Goal: Information Seeking & Learning: Learn about a topic

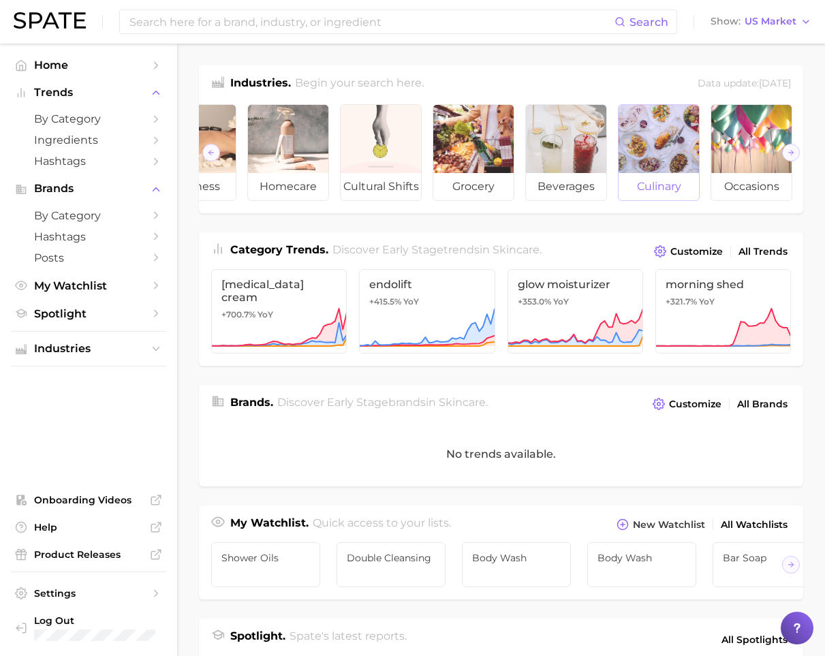
scroll to position [0, 243]
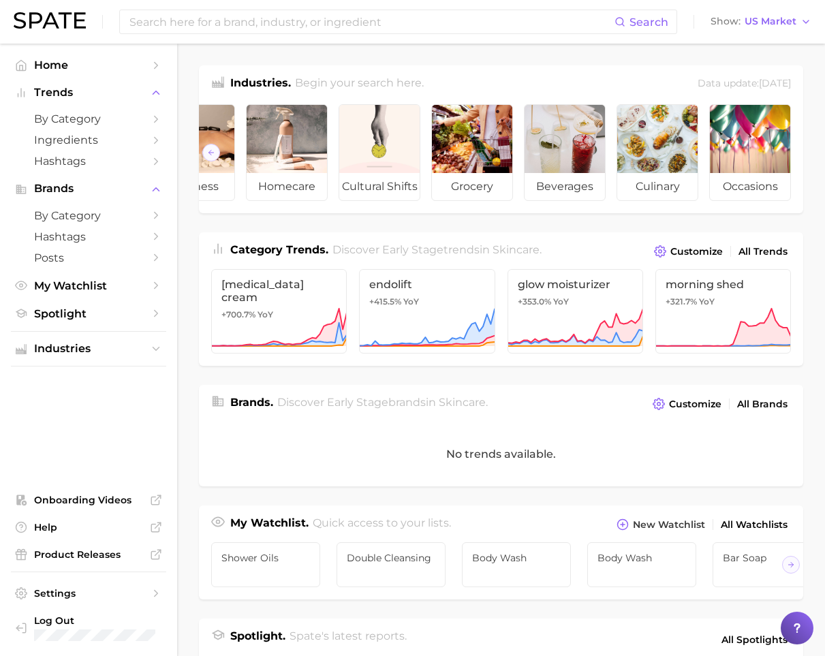
click at [740, 81] on div "Data update: [DATE]" at bounding box center [744, 84] width 93 height 18
click at [698, 401] on span "Customize" at bounding box center [695, 405] width 52 height 12
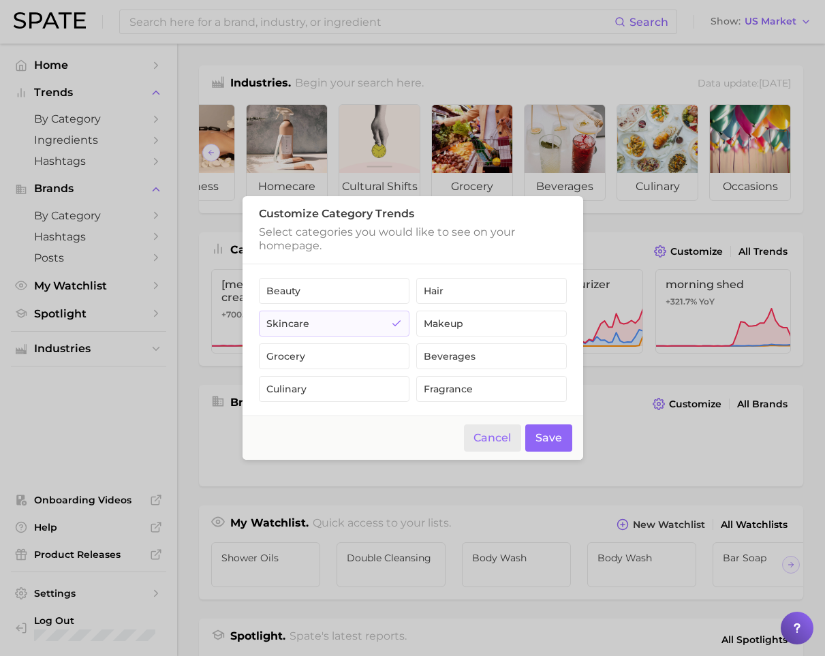
click at [492, 438] on button "Cancel" at bounding box center [493, 438] width 58 height 28
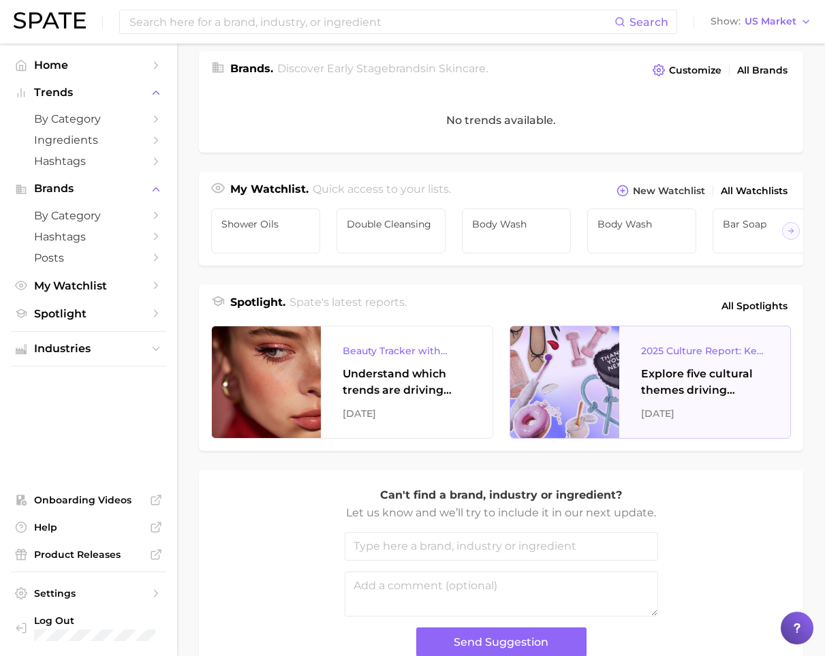
scroll to position [418, 0]
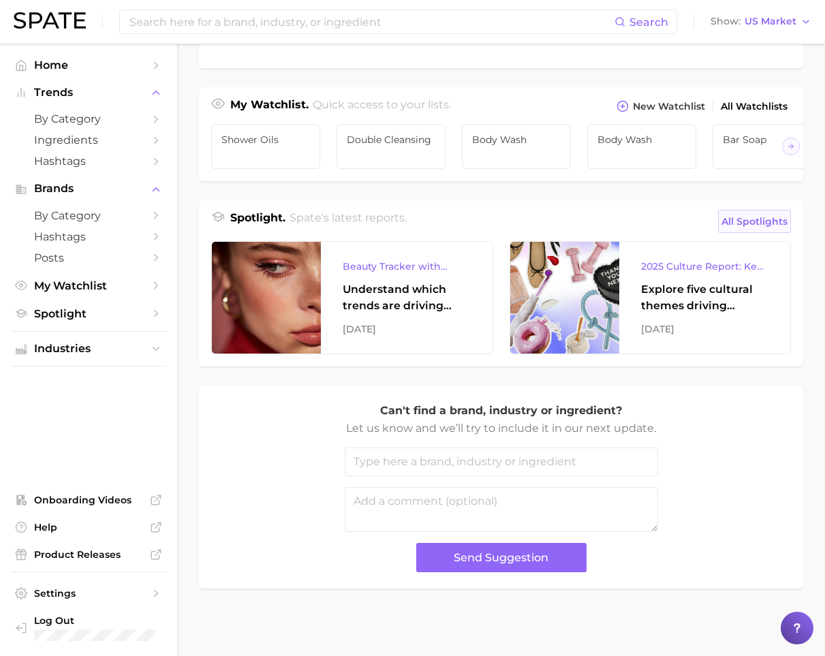
click at [744, 216] on span "All Spotlights" at bounding box center [754, 221] width 66 height 16
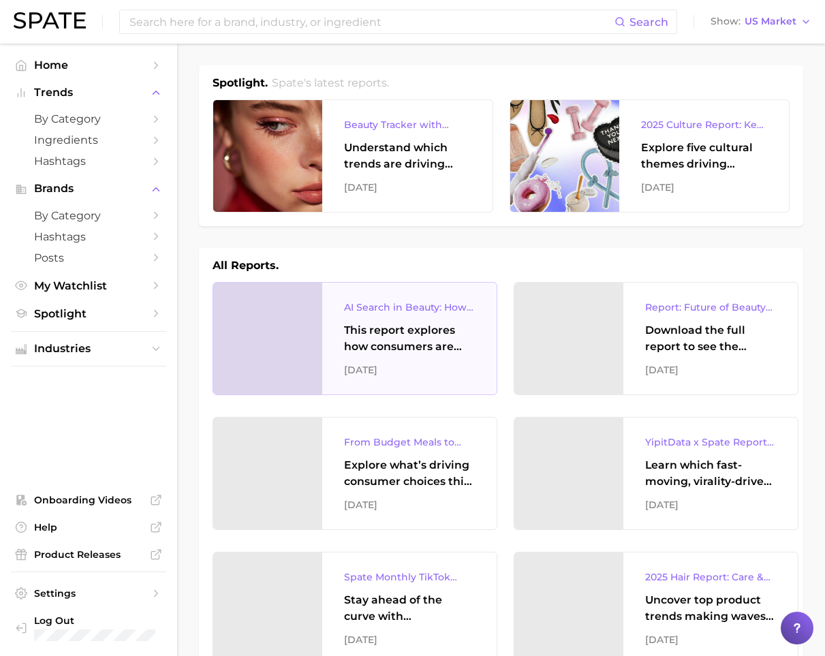
click at [365, 332] on div "This report explores how consumers are engaging with AI-powered search tools — …" at bounding box center [409, 338] width 131 height 33
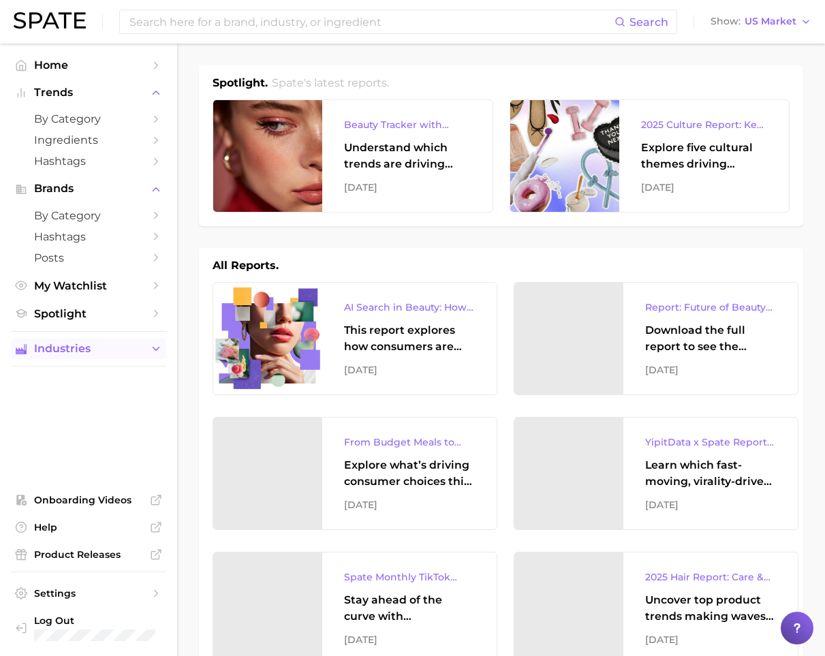
click at [101, 347] on span "Industries" at bounding box center [88, 349] width 109 height 12
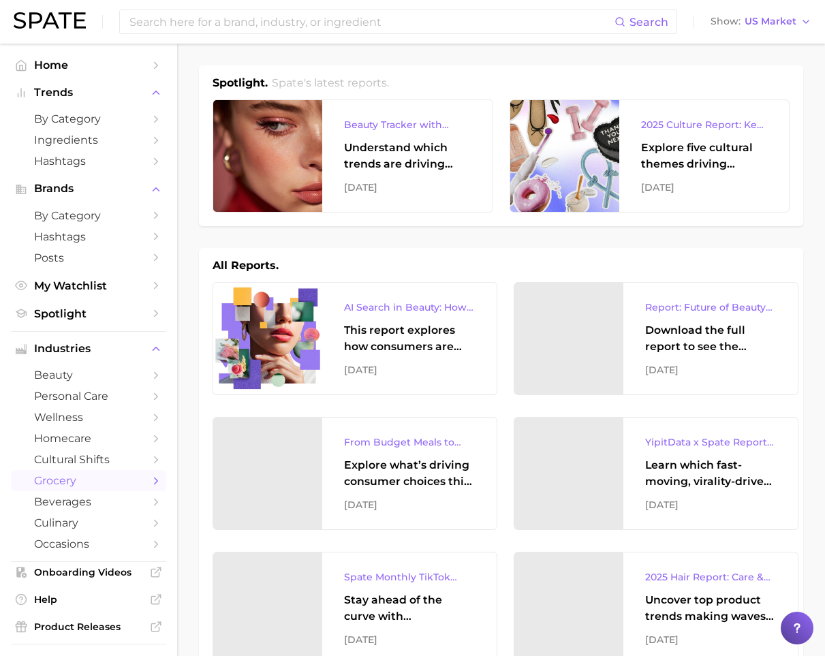
click at [76, 482] on span "grocery" at bounding box center [88, 480] width 109 height 13
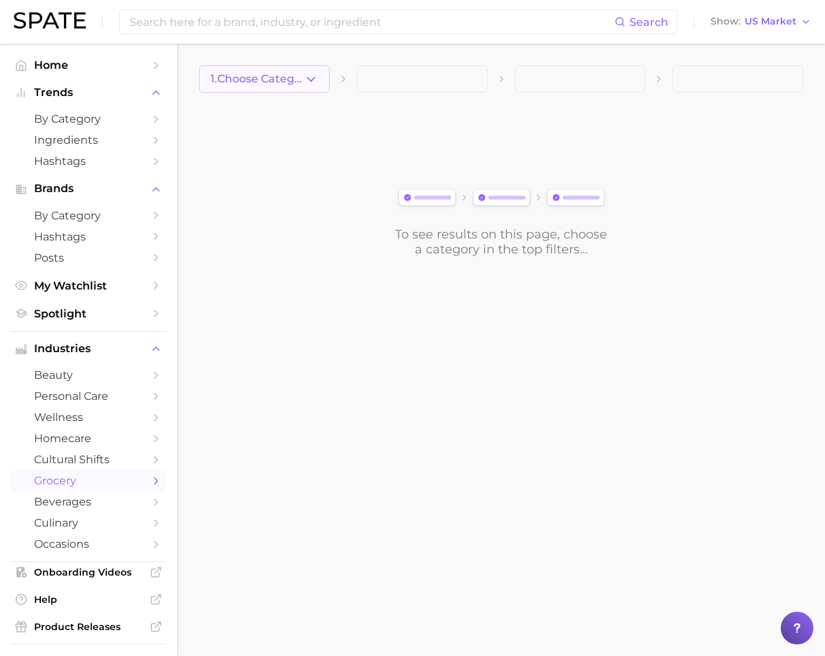
click at [300, 81] on span "1. Choose Category" at bounding box center [257, 79] width 93 height 12
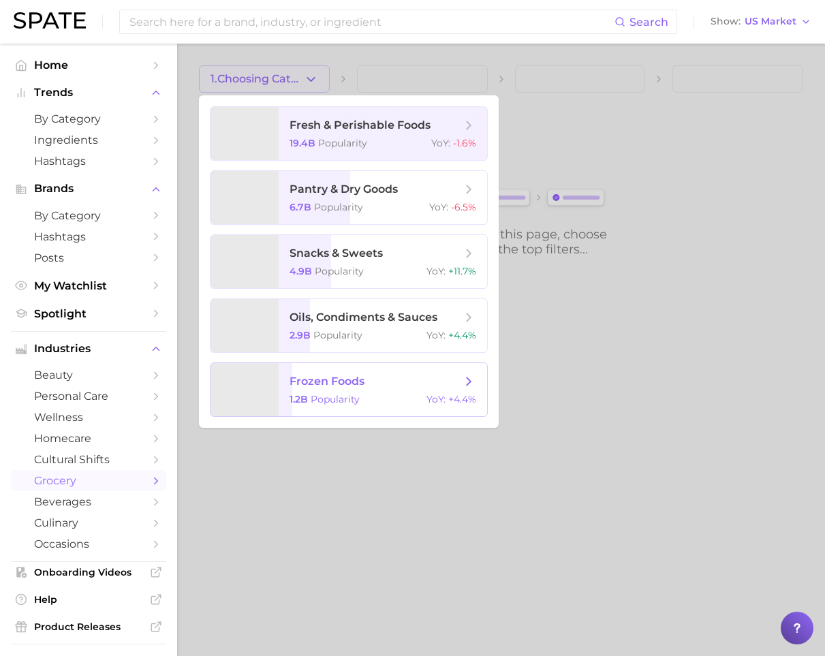
click at [352, 394] on span "Popularity" at bounding box center [335, 399] width 49 height 12
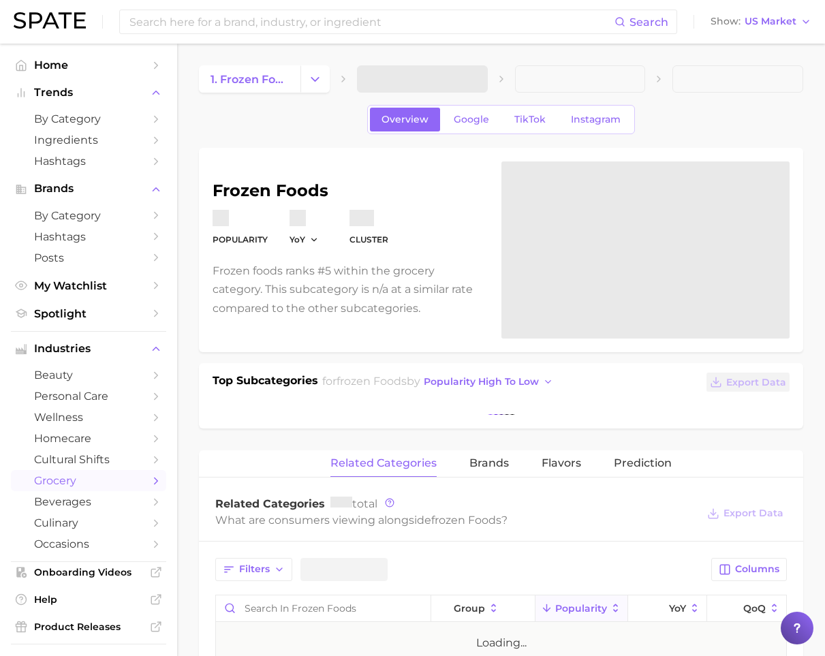
click at [437, 75] on span at bounding box center [422, 78] width 131 height 27
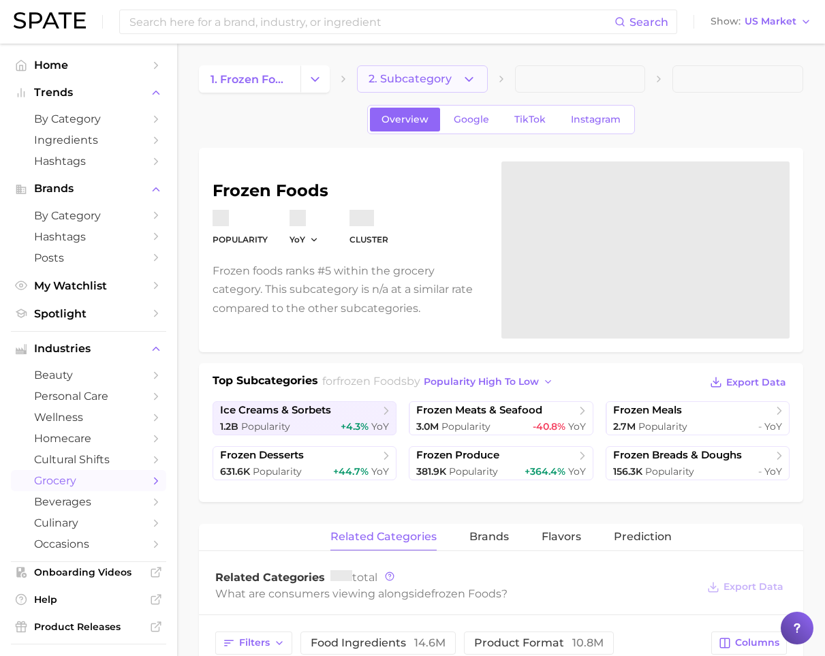
click at [399, 76] on span "2. Subcategory" at bounding box center [410, 79] width 83 height 12
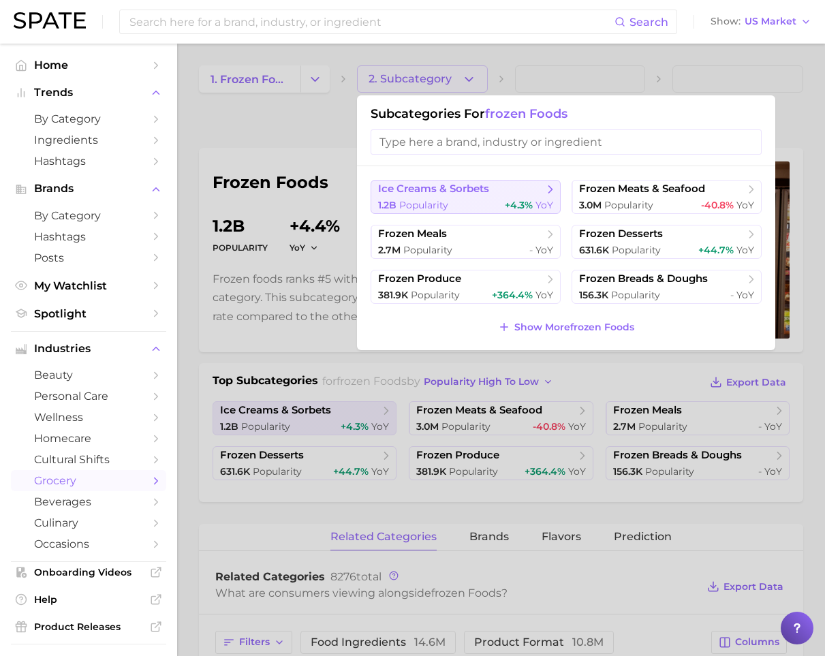
click at [459, 191] on span "ice creams & sorbets" at bounding box center [433, 189] width 111 height 13
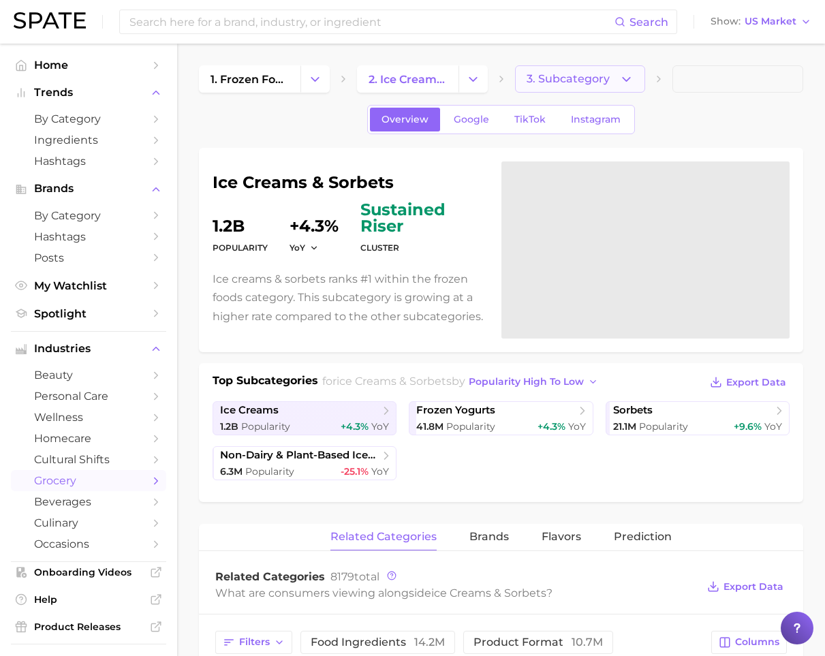
click at [622, 84] on icon "button" at bounding box center [626, 79] width 14 height 14
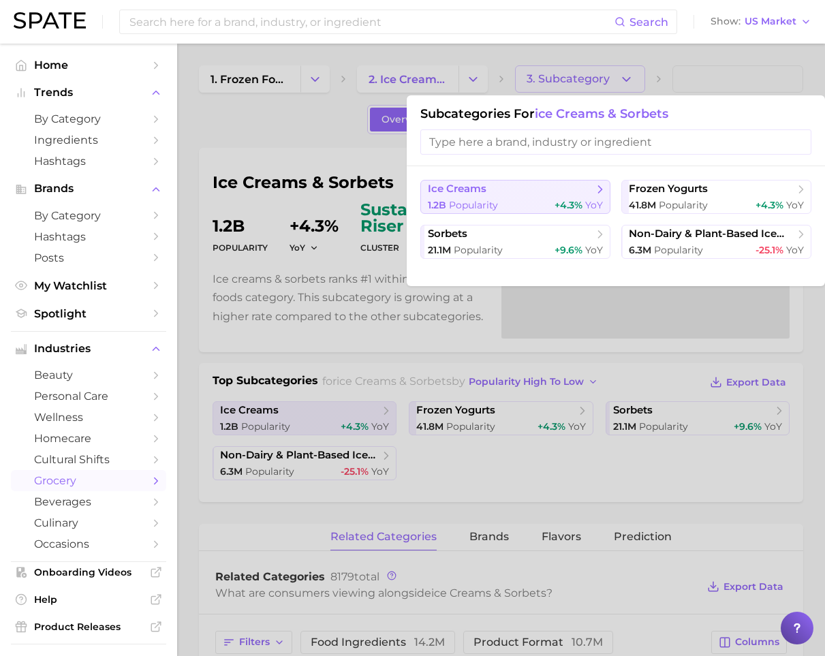
click at [531, 200] on div "1.2b Popularity +4.3% YoY" at bounding box center [515, 205] width 175 height 13
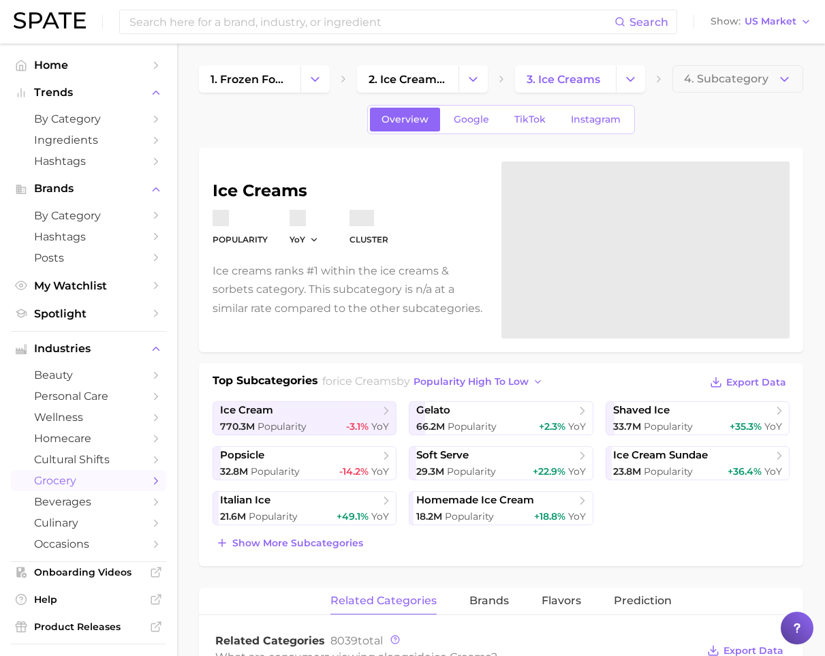
click at [703, 81] on span "4. Subcategory" at bounding box center [726, 79] width 84 height 12
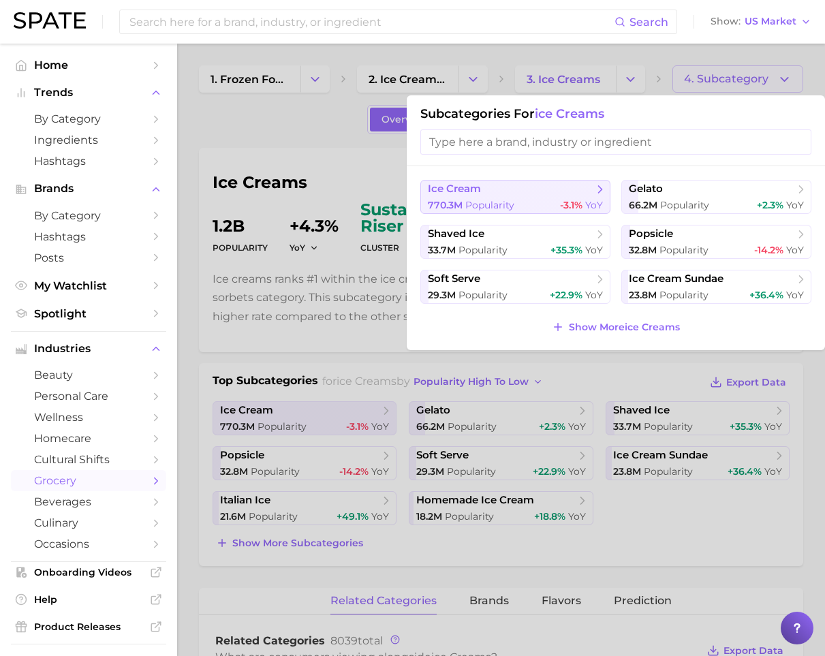
click at [542, 193] on span "ice cream" at bounding box center [511, 190] width 166 height 14
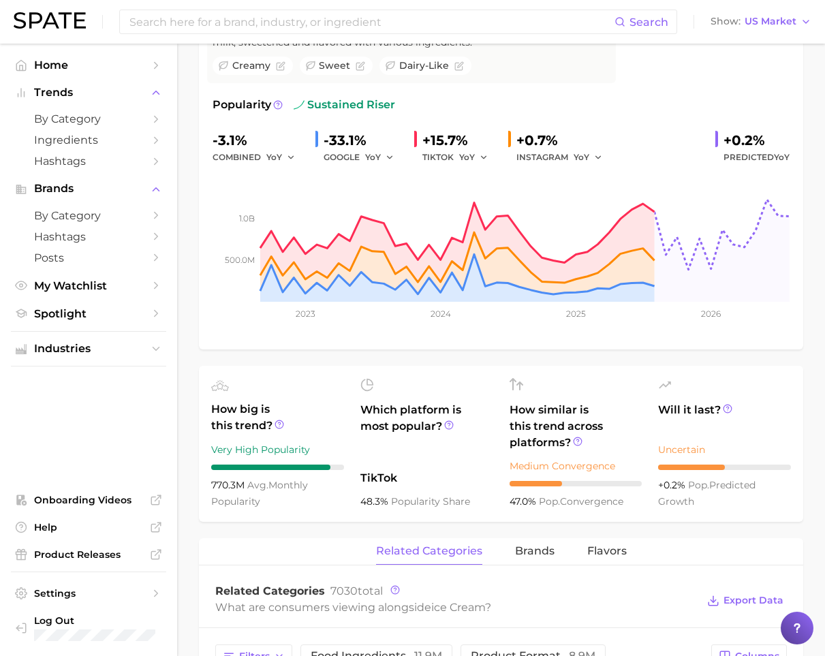
scroll to position [264, 0]
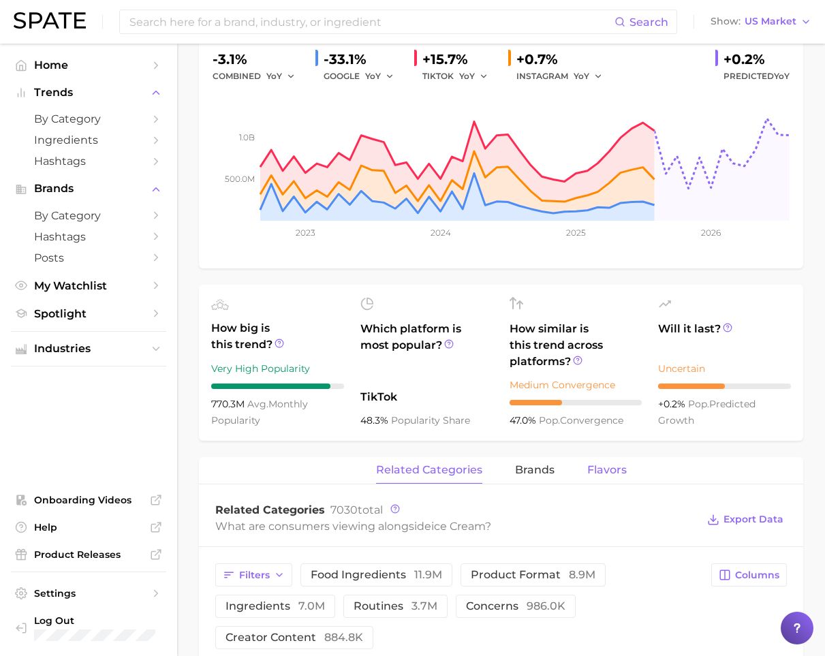
click at [601, 472] on span "Flavors" at bounding box center [607, 470] width 40 height 12
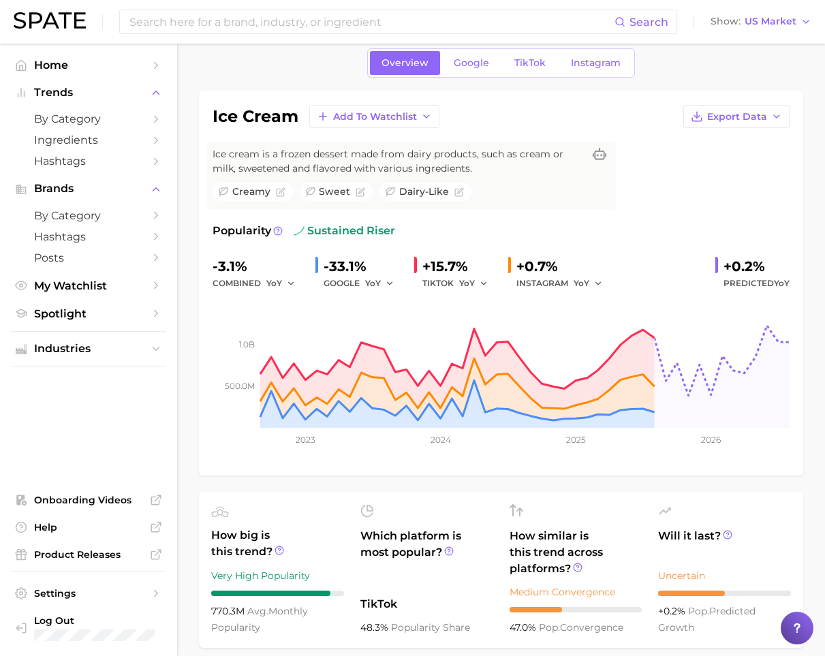
scroll to position [0, 0]
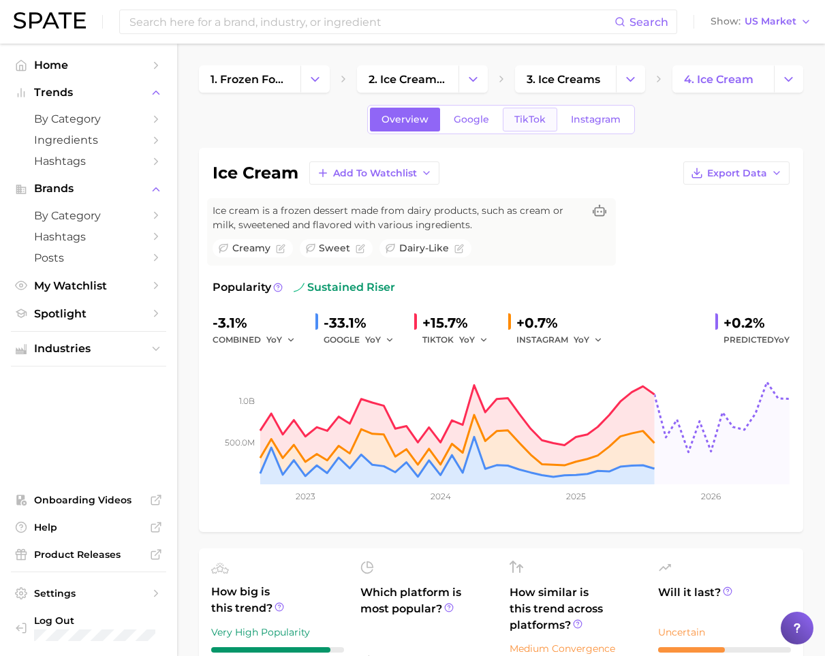
click at [523, 127] on link "TikTok" at bounding box center [530, 120] width 54 height 24
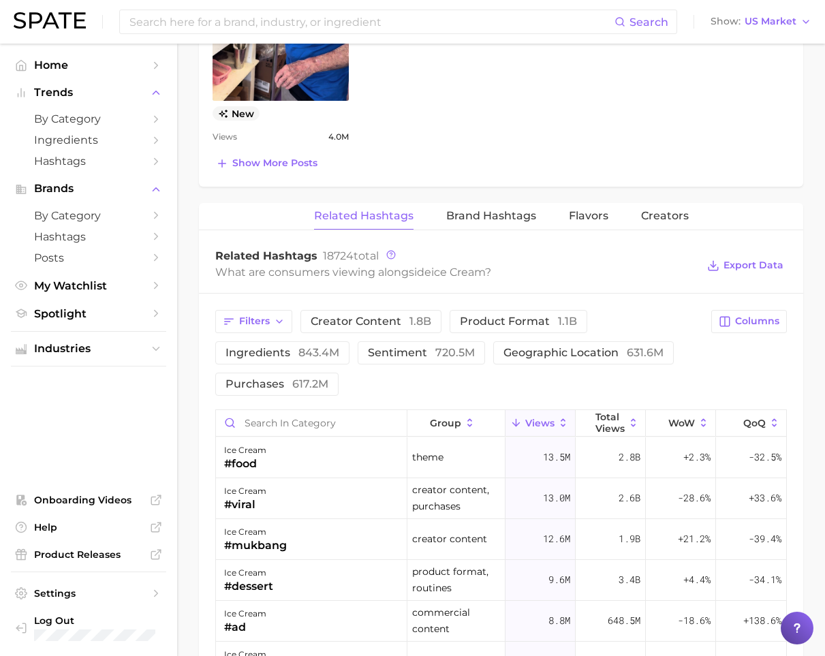
scroll to position [1192, 0]
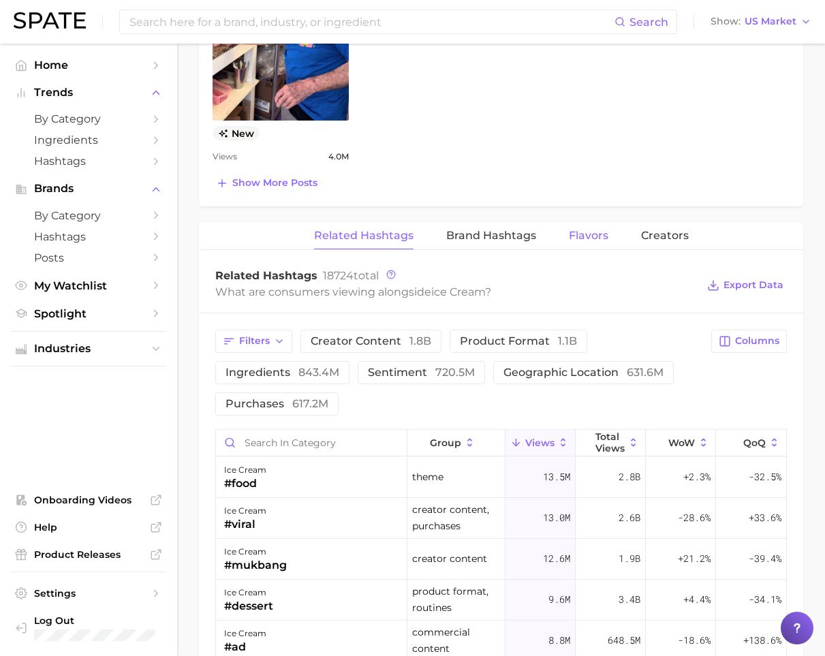
click at [583, 242] on button "Flavors" at bounding box center [589, 236] width 40 height 27
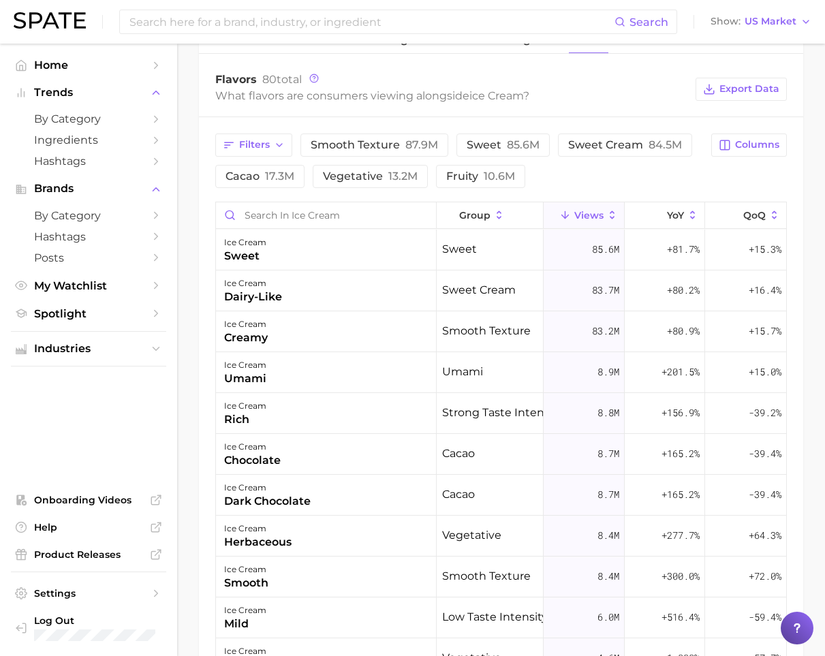
scroll to position [1397, 0]
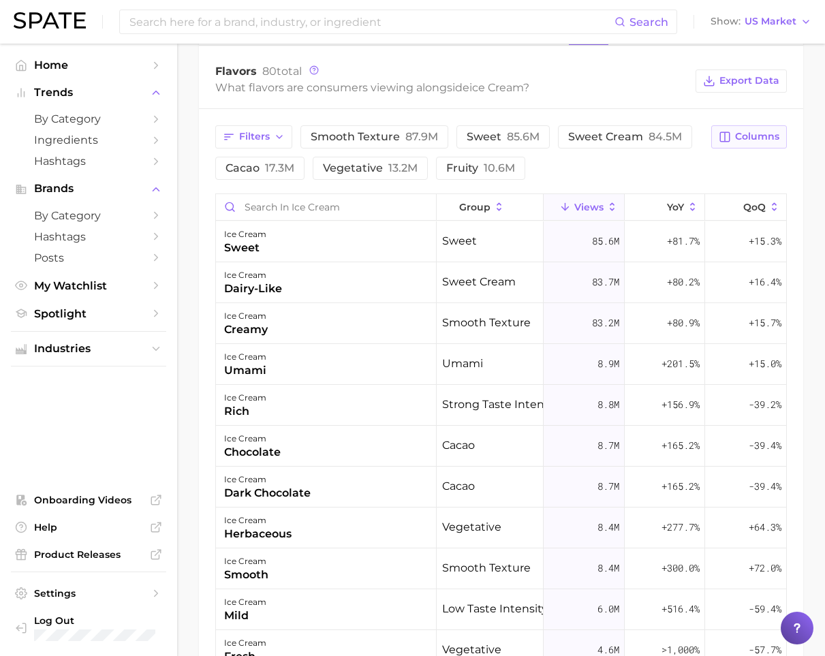
click at [738, 146] on button "Columns" at bounding box center [749, 136] width 76 height 23
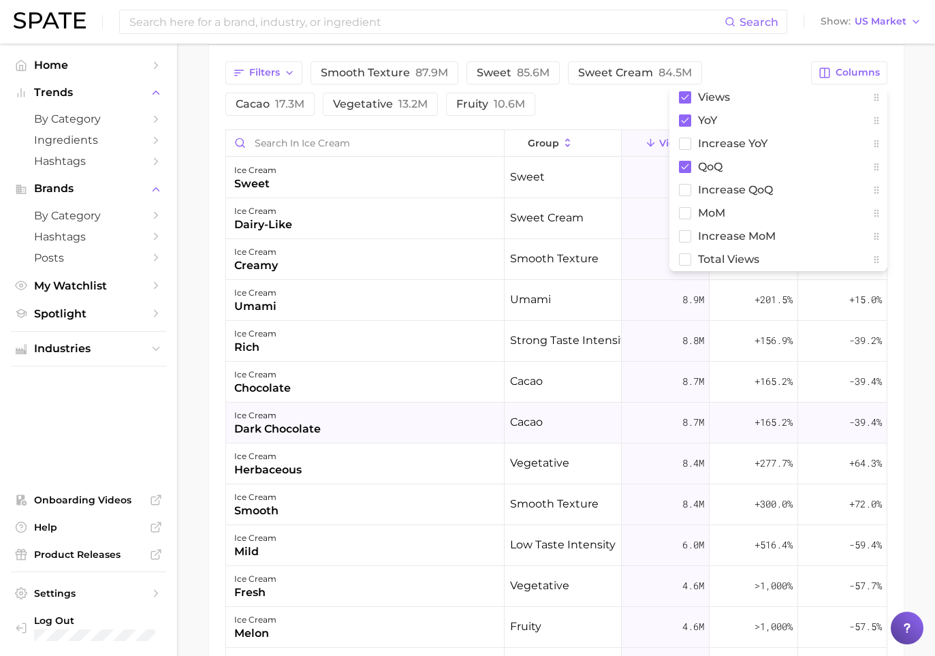
scroll to position [1048, 0]
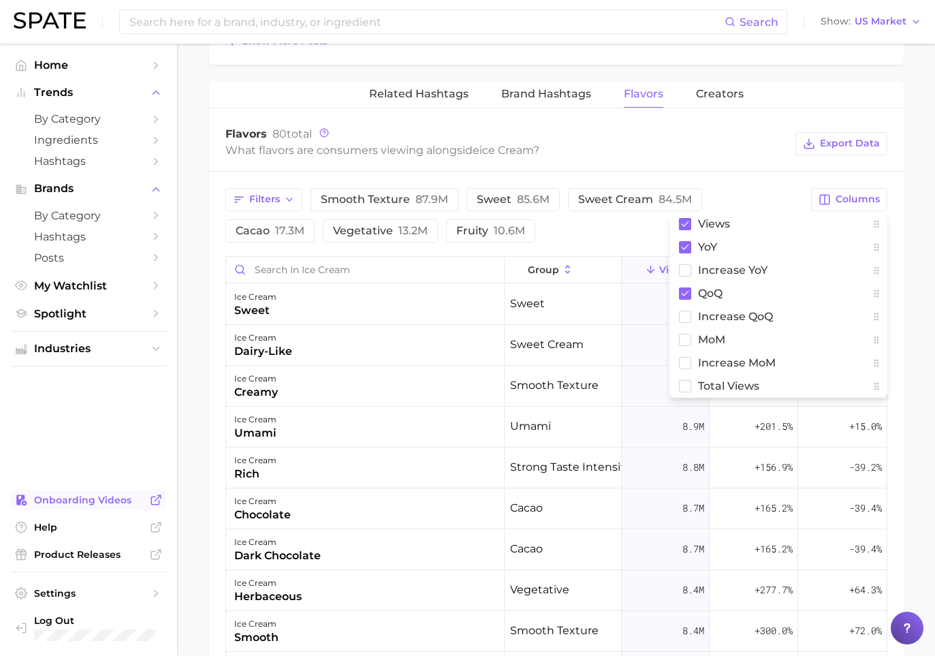
click at [54, 504] on span "Onboarding Videos" at bounding box center [88, 500] width 109 height 12
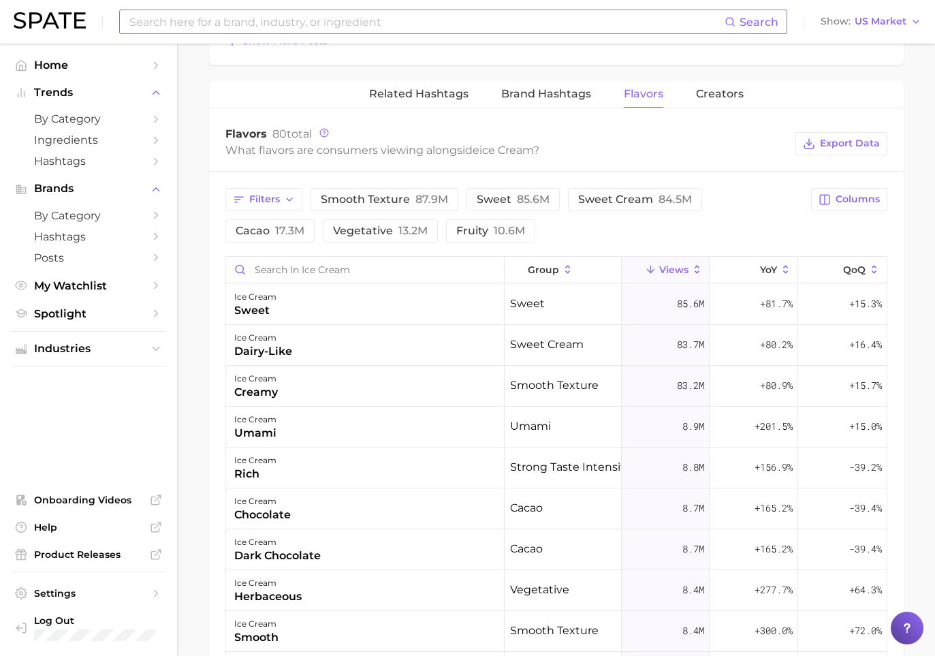
click at [275, 29] on input at bounding box center [426, 21] width 597 height 23
type input "ice cream"
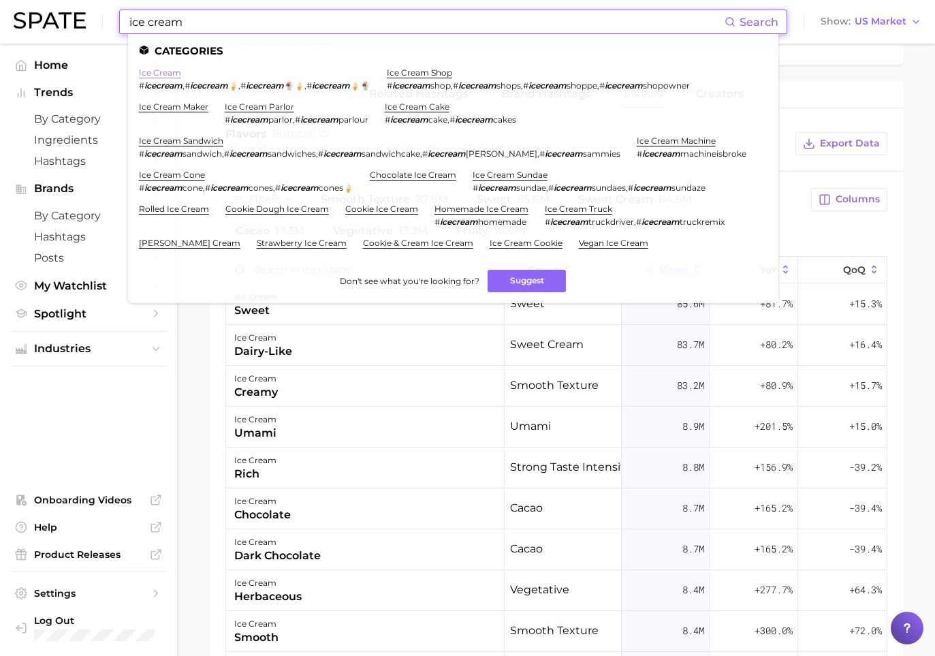
click at [163, 76] on link "ice cream" at bounding box center [160, 72] width 42 height 10
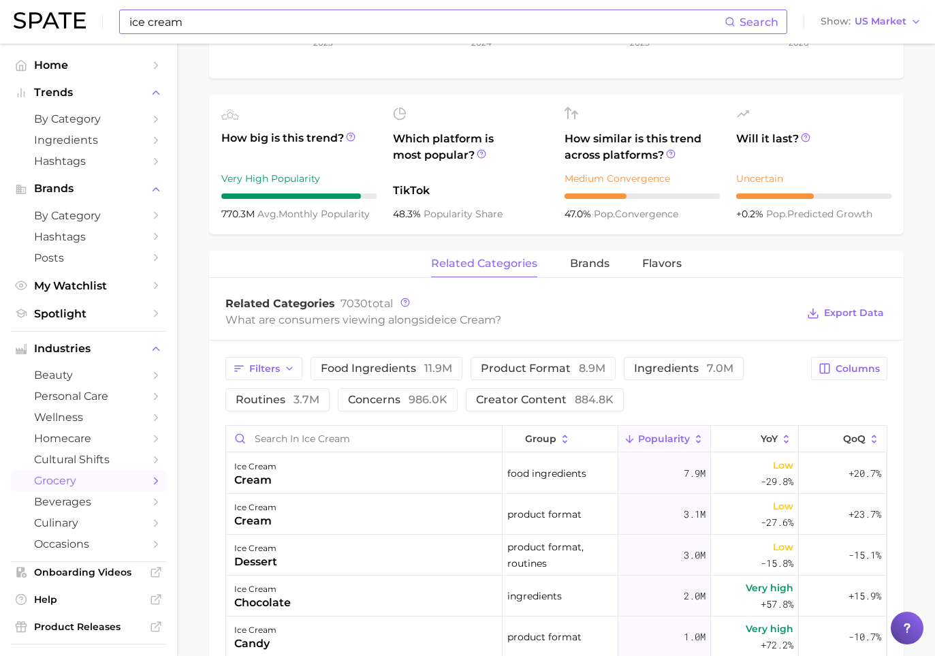
scroll to position [485, 0]
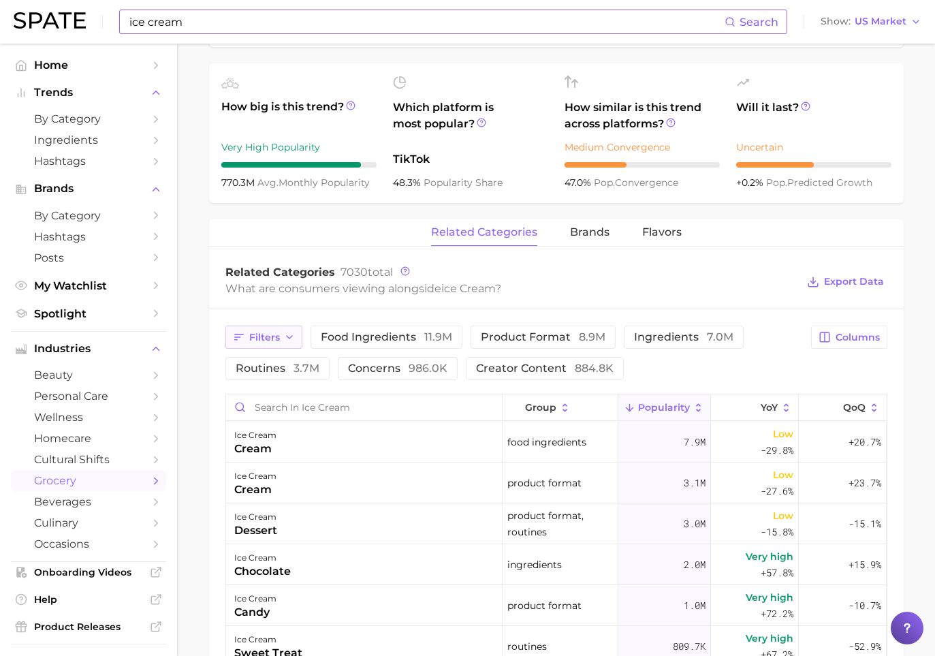
click at [276, 336] on span "Filters" at bounding box center [264, 338] width 31 height 12
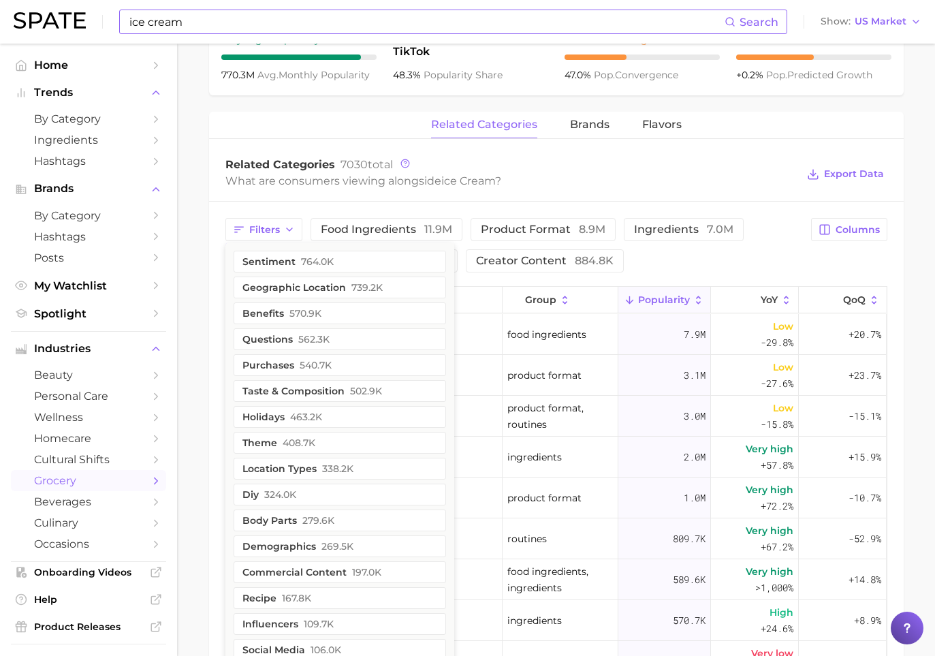
scroll to position [565, 0]
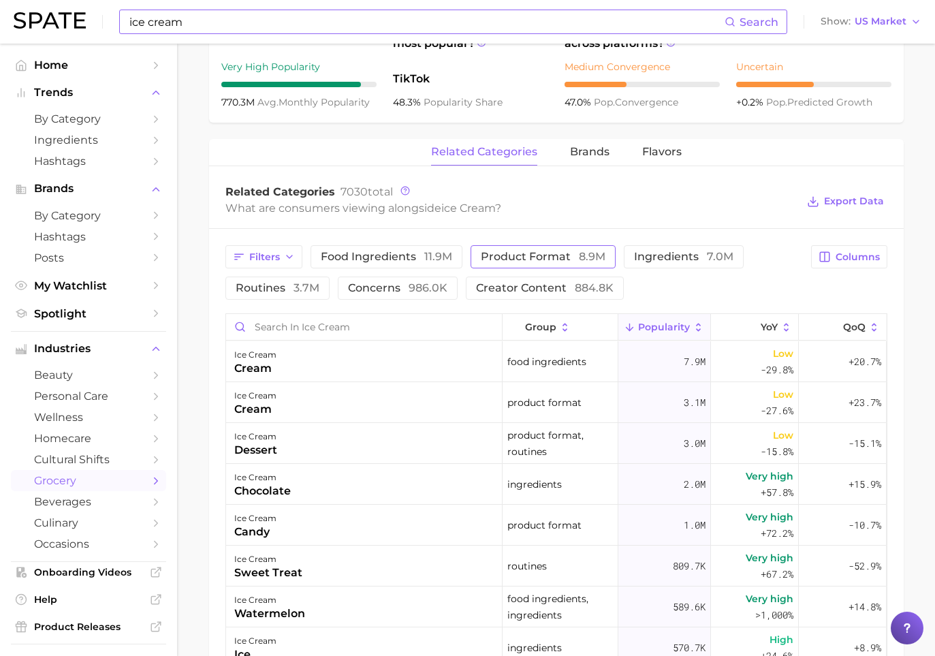
click at [486, 247] on button "product format 8.9m" at bounding box center [543, 256] width 145 height 23
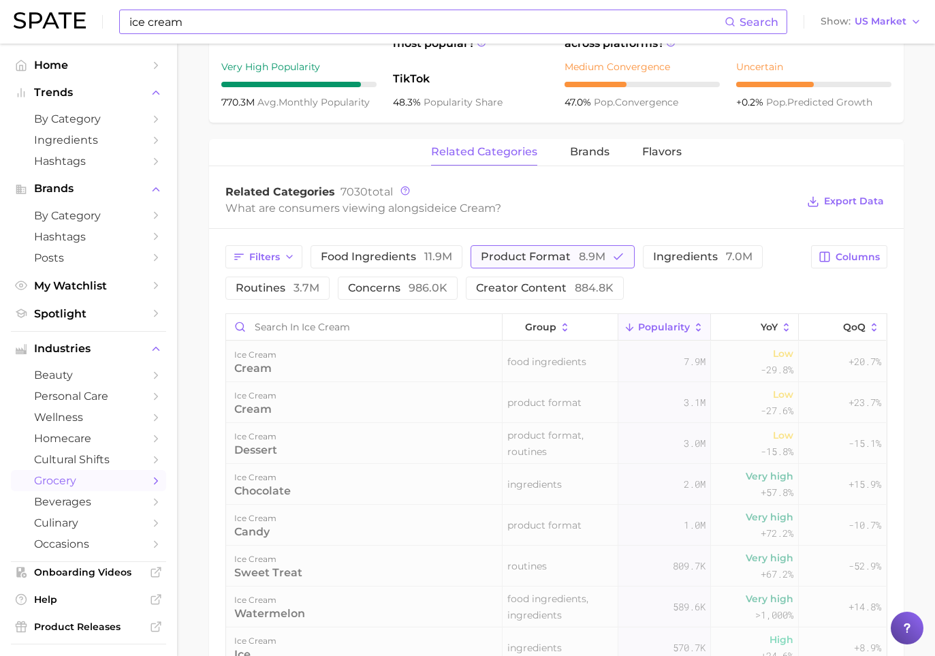
click at [486, 248] on button "product format 8.9m" at bounding box center [553, 256] width 164 height 23
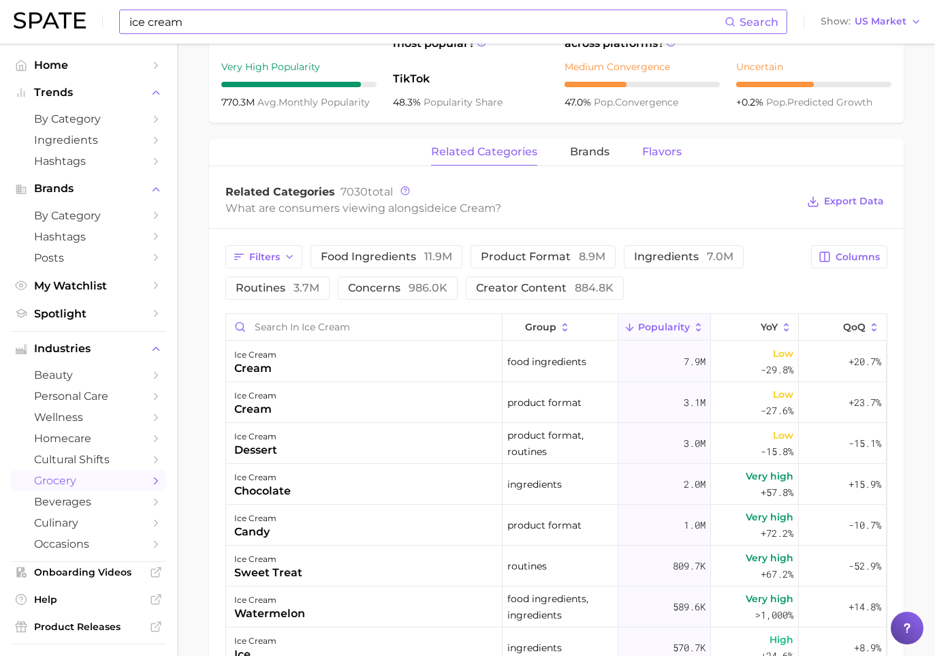
click at [666, 146] on span "Flavors" at bounding box center [662, 152] width 40 height 12
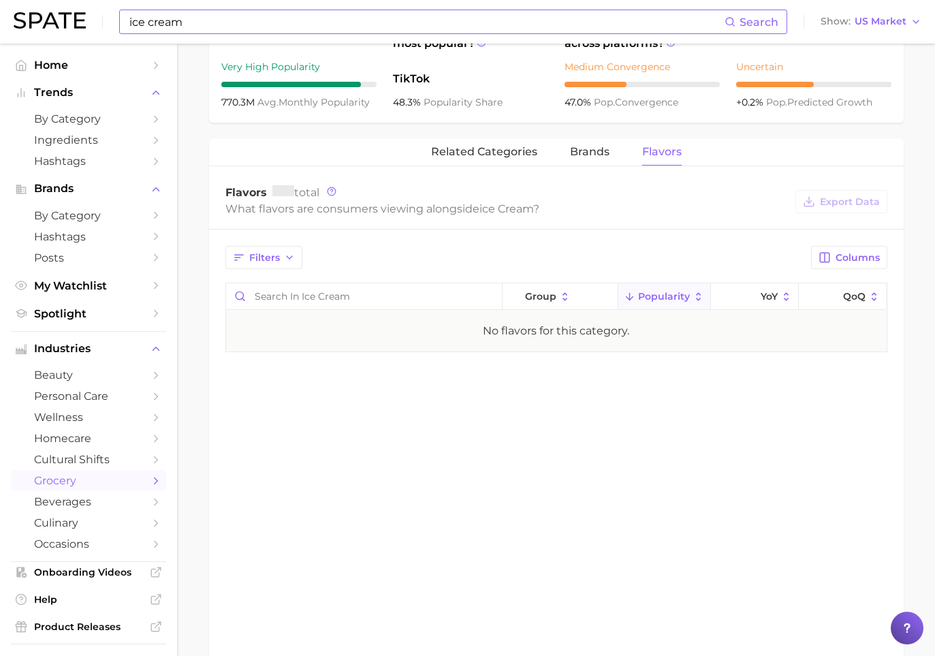
click at [483, 219] on div "Flavors total What flavors are consumers viewing alongside ice cream ? Export D…" at bounding box center [556, 201] width 695 height 55
click at [284, 185] on span at bounding box center [283, 190] width 22 height 11
click at [331, 192] on icon at bounding box center [332, 192] width 10 height 10
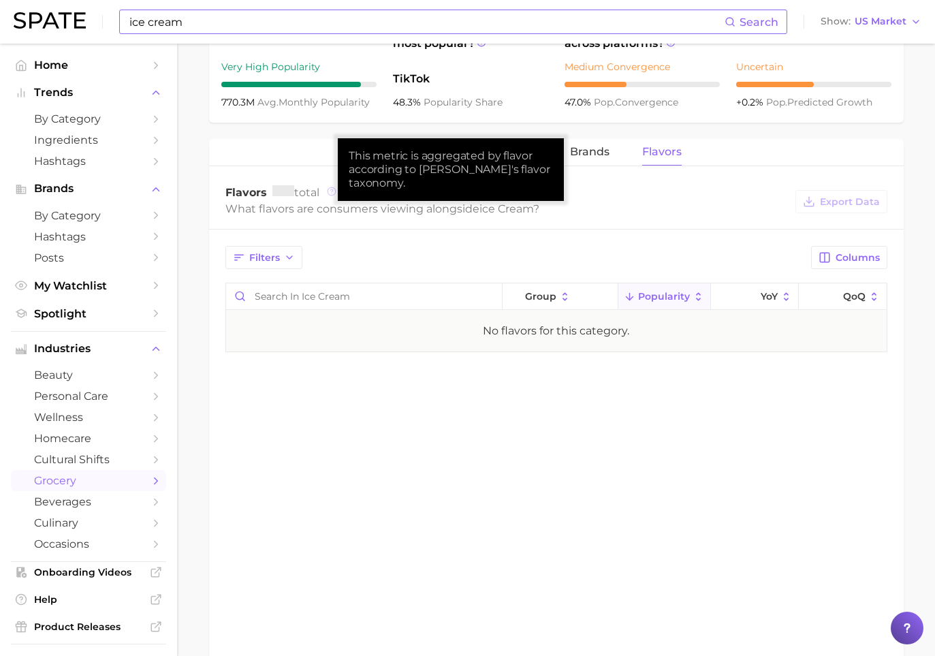
click at [331, 193] on icon at bounding box center [332, 192] width 10 height 10
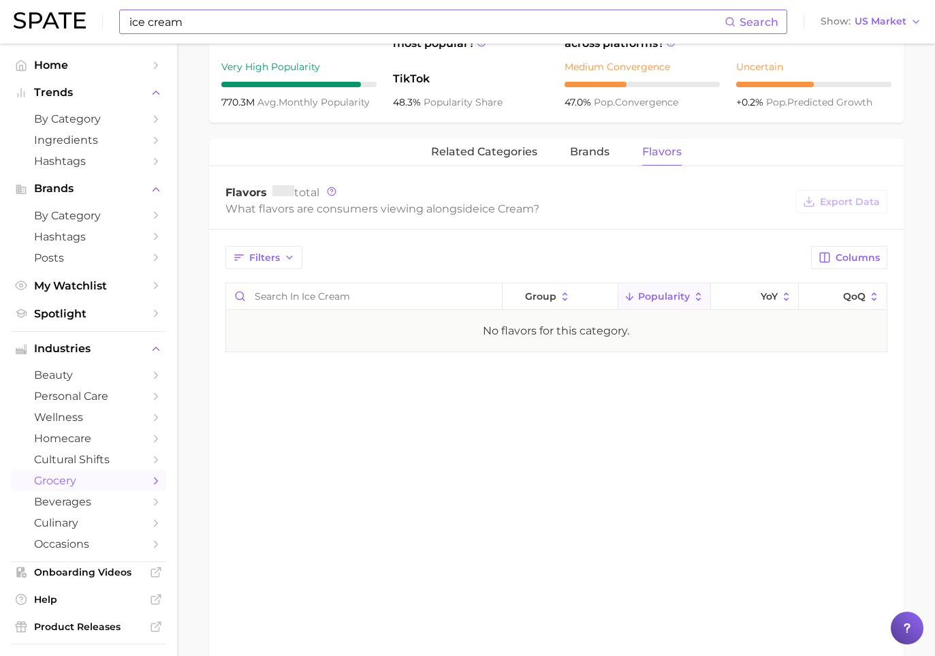
click at [464, 219] on div "Flavors total What flavors are consumers viewing alongside ice cream ? Export D…" at bounding box center [556, 201] width 695 height 55
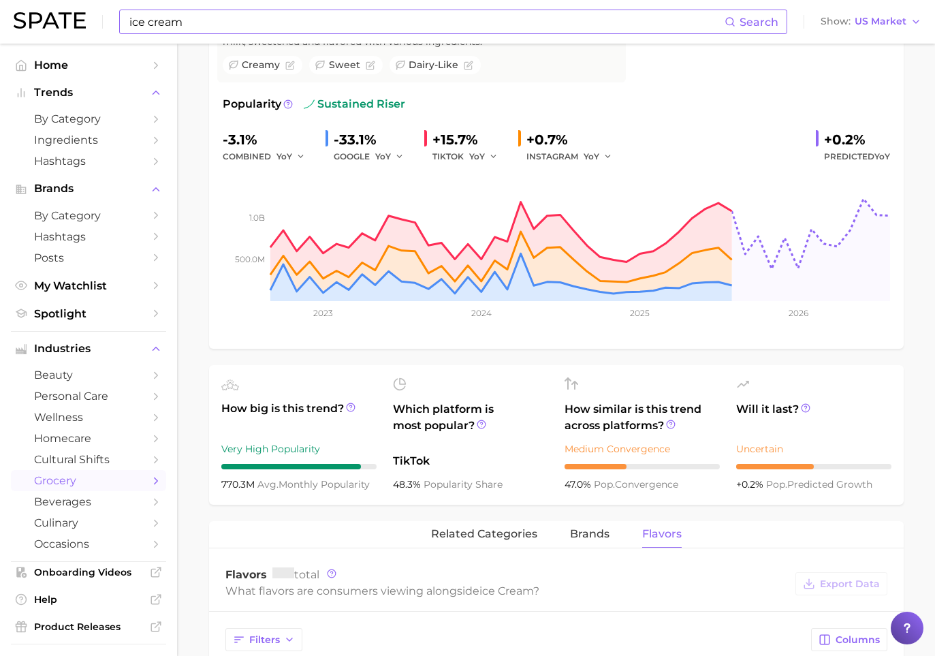
scroll to position [0, 0]
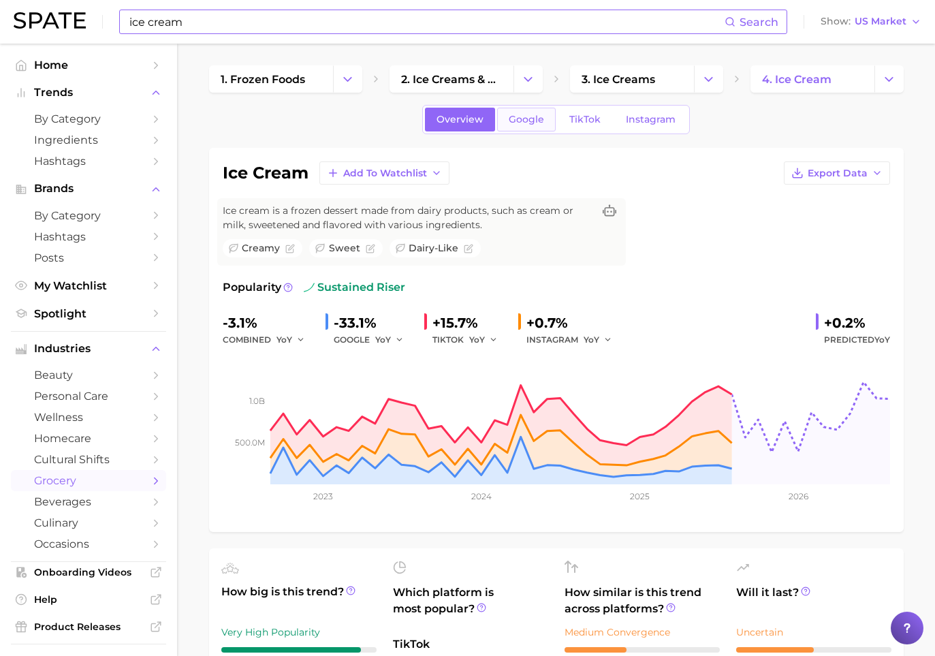
click at [532, 116] on span "Google" at bounding box center [526, 120] width 35 height 12
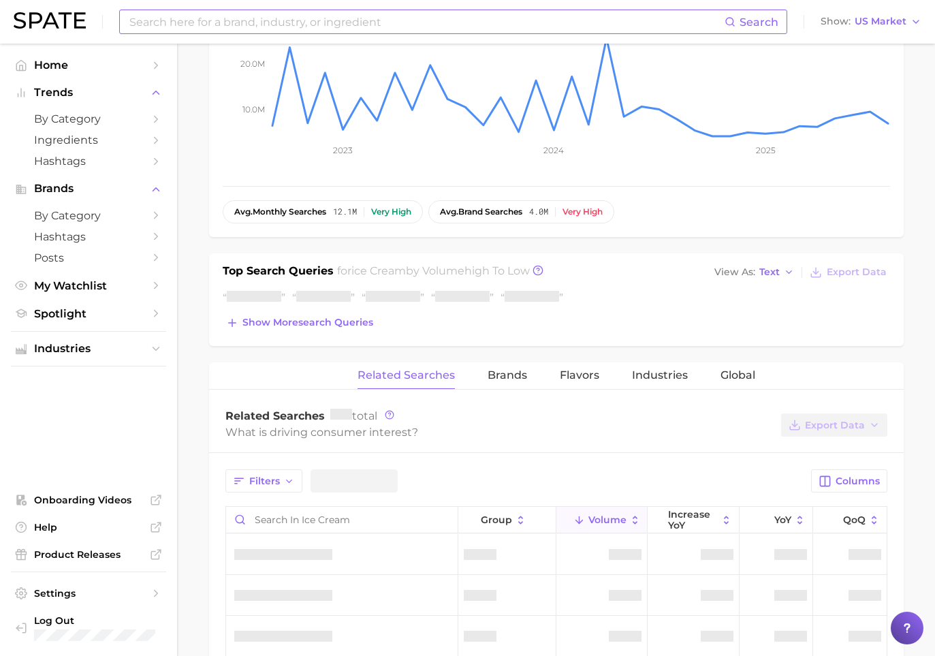
scroll to position [345, 0]
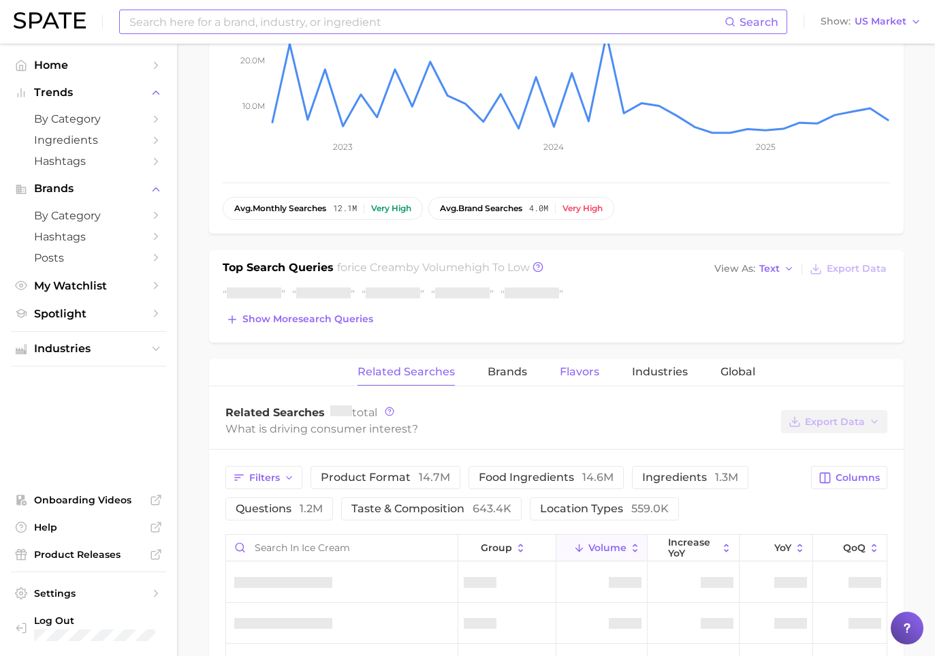
click at [580, 365] on button "Flavors" at bounding box center [580, 372] width 40 height 27
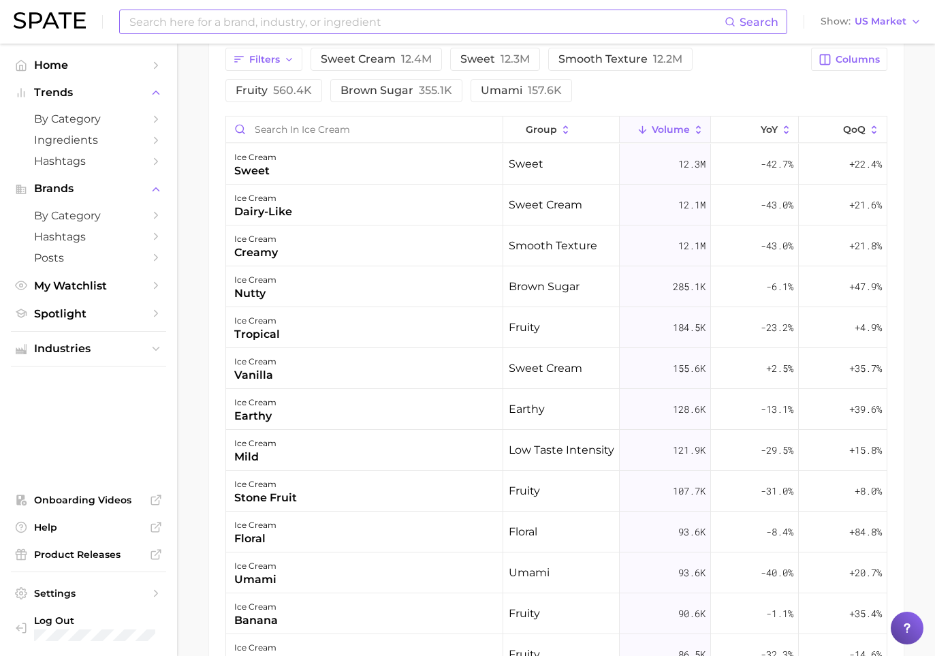
scroll to position [768, 0]
click at [744, 71] on button "Columns" at bounding box center [849, 61] width 76 height 23
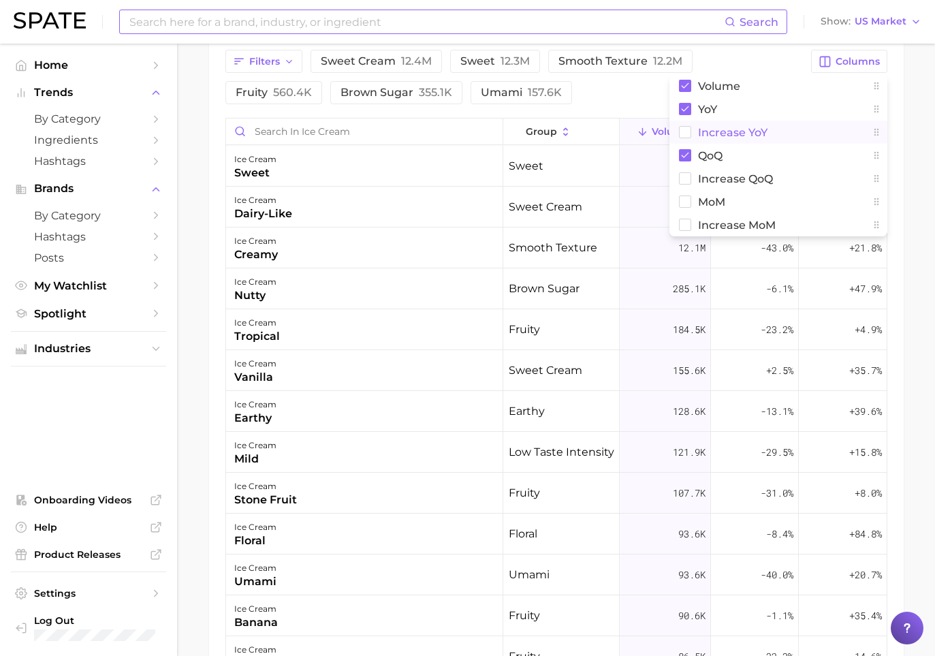
click at [744, 129] on button "increase YoY" at bounding box center [779, 132] width 218 height 23
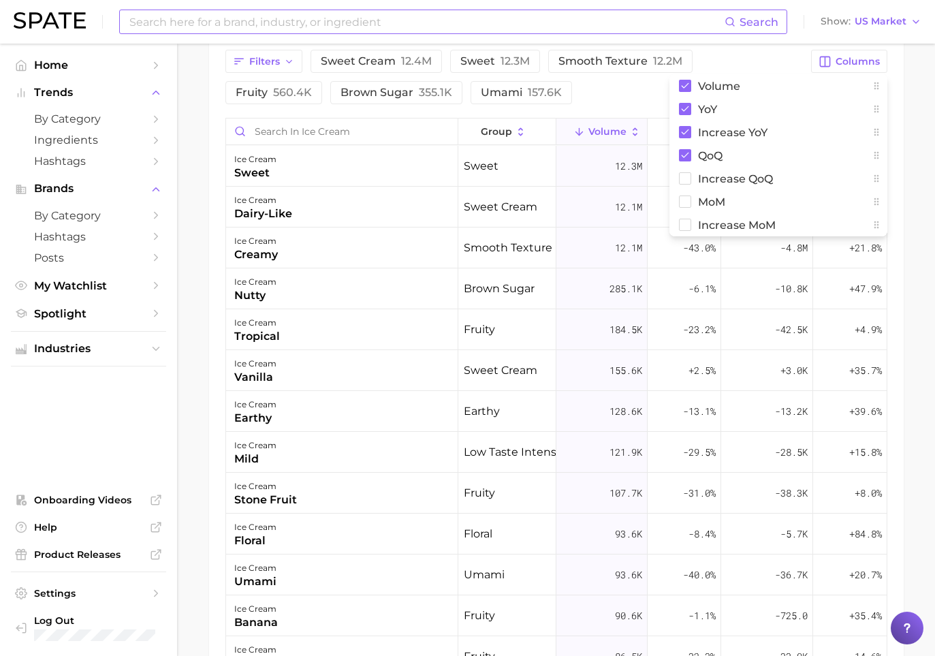
click at [636, 106] on div "Filters sweet cream 12.4m sweet 12.3m smooth texture 12.2m fruity 560.4k brown …" at bounding box center [556, 411] width 695 height 757
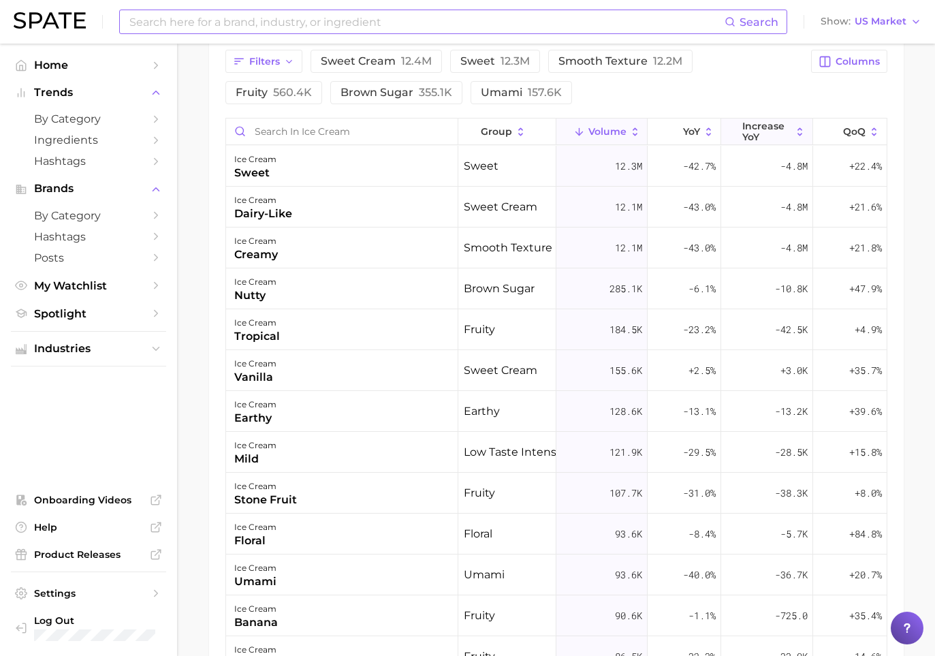
click at [744, 129] on span "increase YoY" at bounding box center [768, 132] width 50 height 22
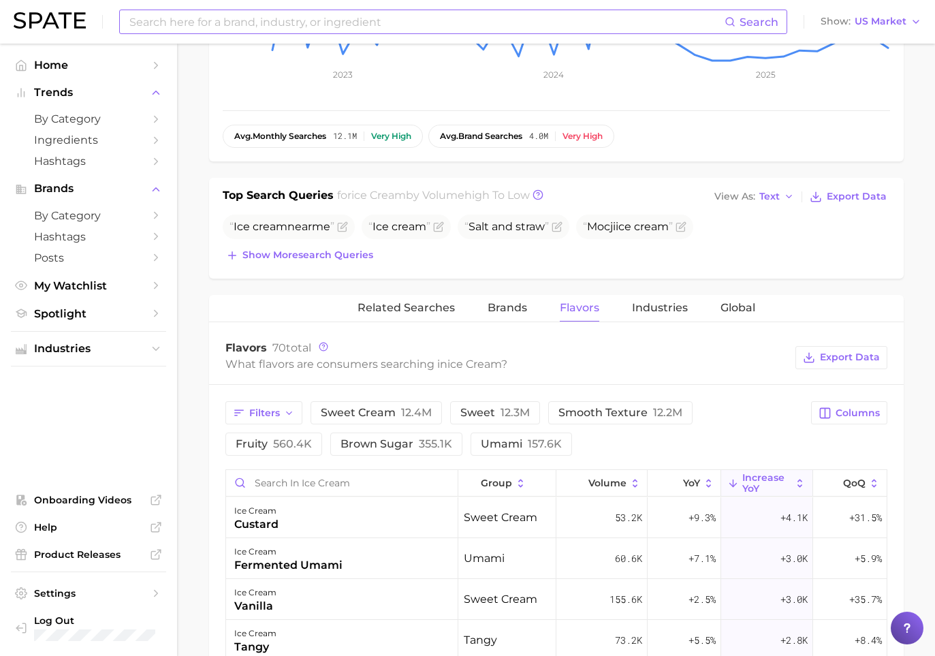
scroll to position [402, 0]
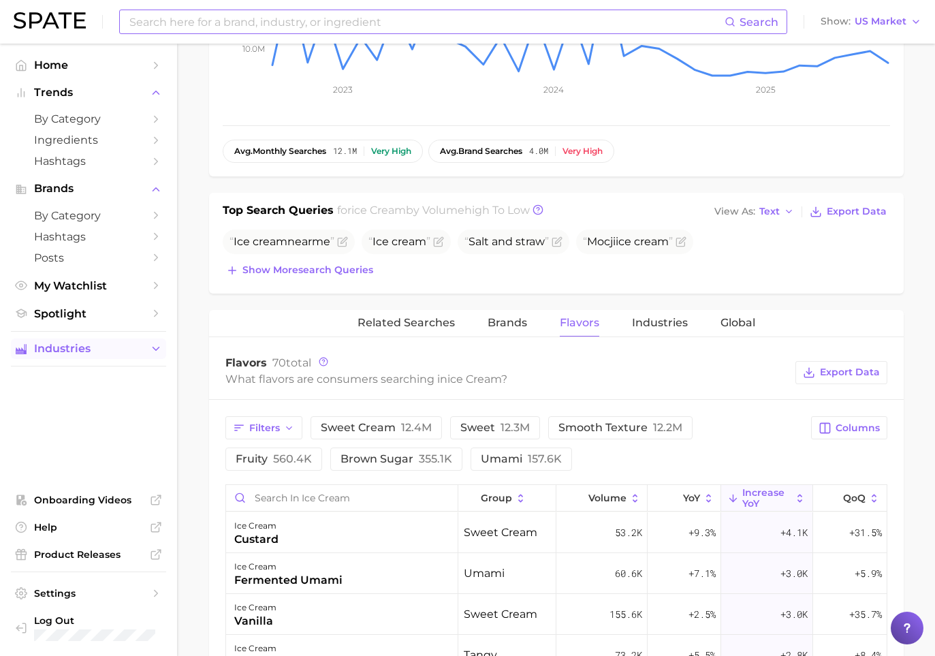
click at [98, 354] on span "Industries" at bounding box center [88, 349] width 109 height 12
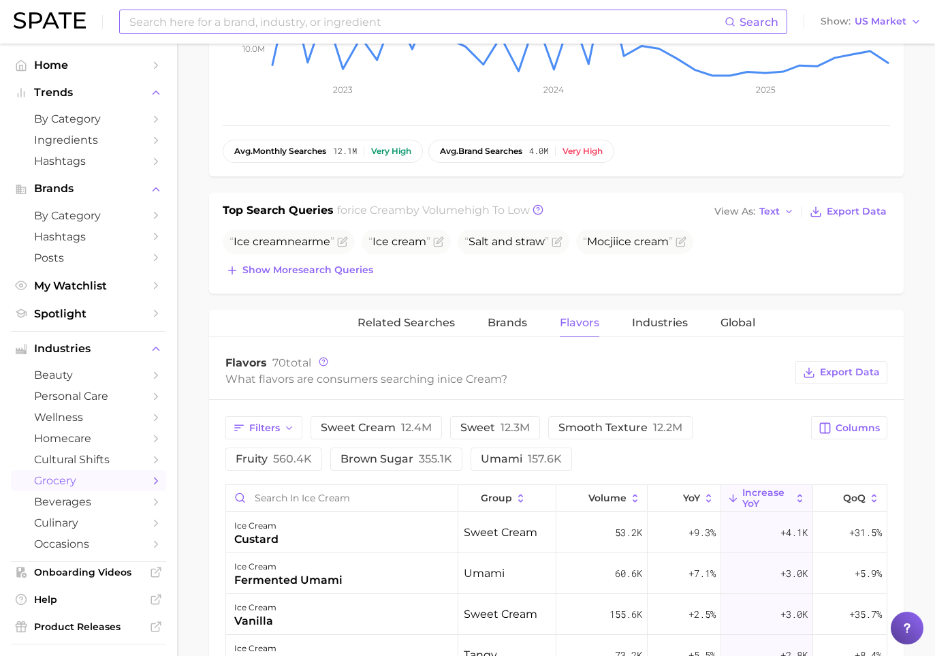
click at [98, 482] on span "grocery" at bounding box center [88, 480] width 109 height 13
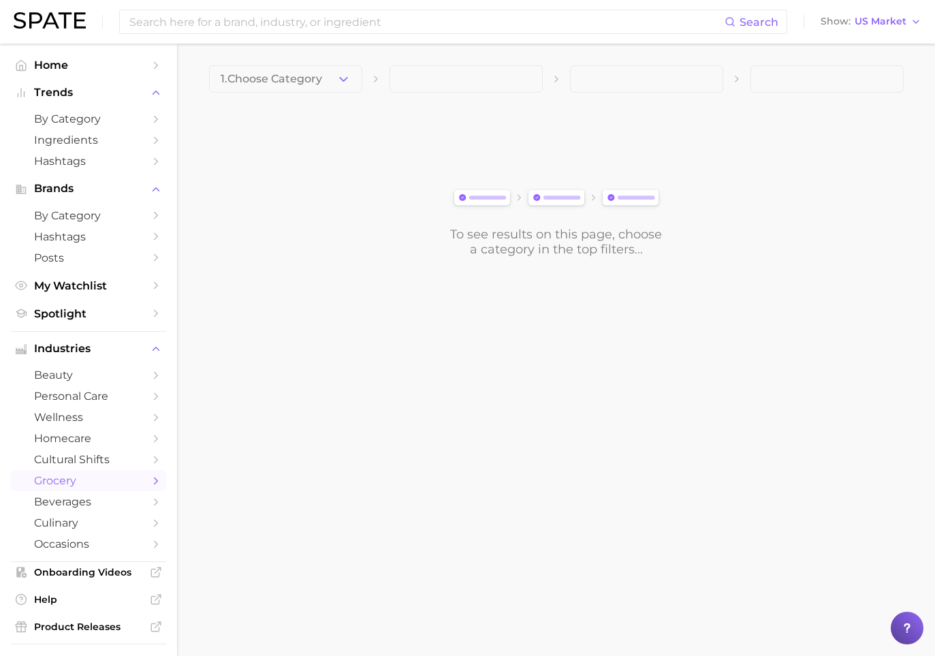
click at [155, 486] on icon "Sidebar" at bounding box center [156, 481] width 12 height 12
click at [307, 85] on button "1. Choose Category" at bounding box center [285, 78] width 153 height 27
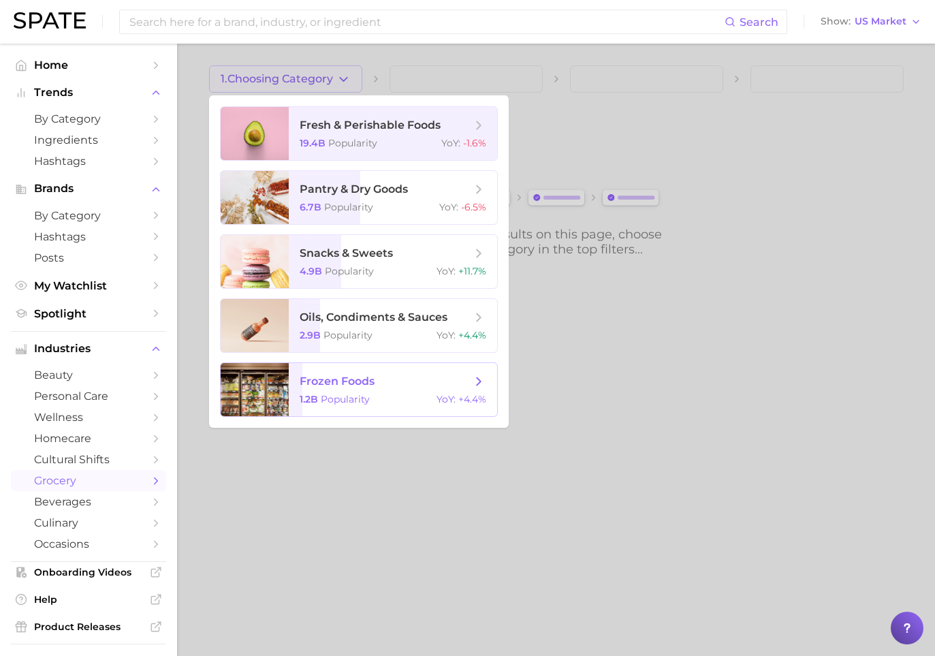
click at [407, 386] on span "frozen foods" at bounding box center [386, 381] width 172 height 15
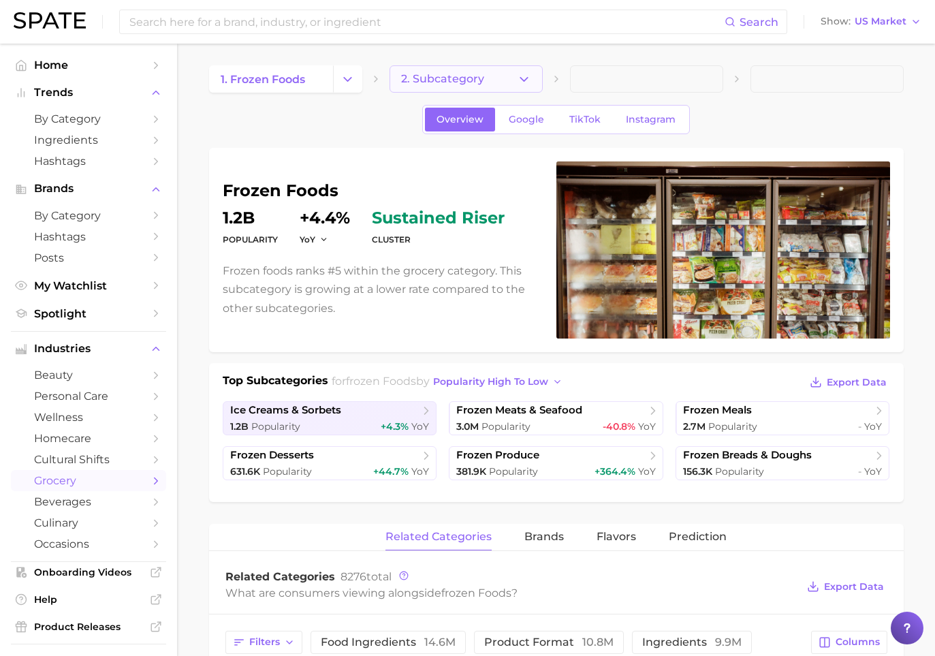
click at [524, 76] on icon "button" at bounding box center [524, 79] width 14 height 14
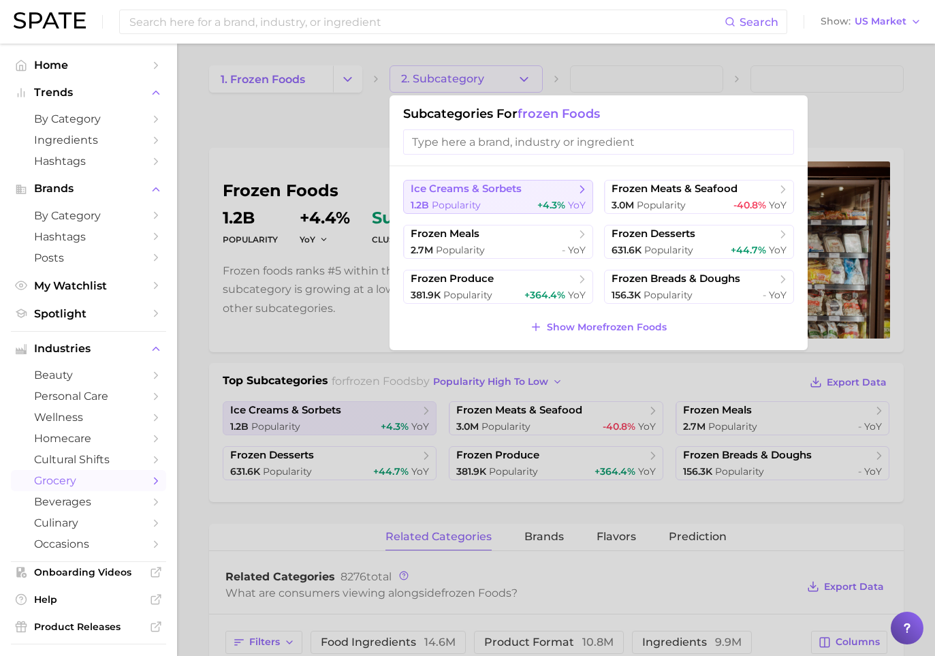
click at [476, 196] on button "ice creams & sorbets 1.2b Popularity +4.3% YoY" at bounding box center [498, 197] width 190 height 34
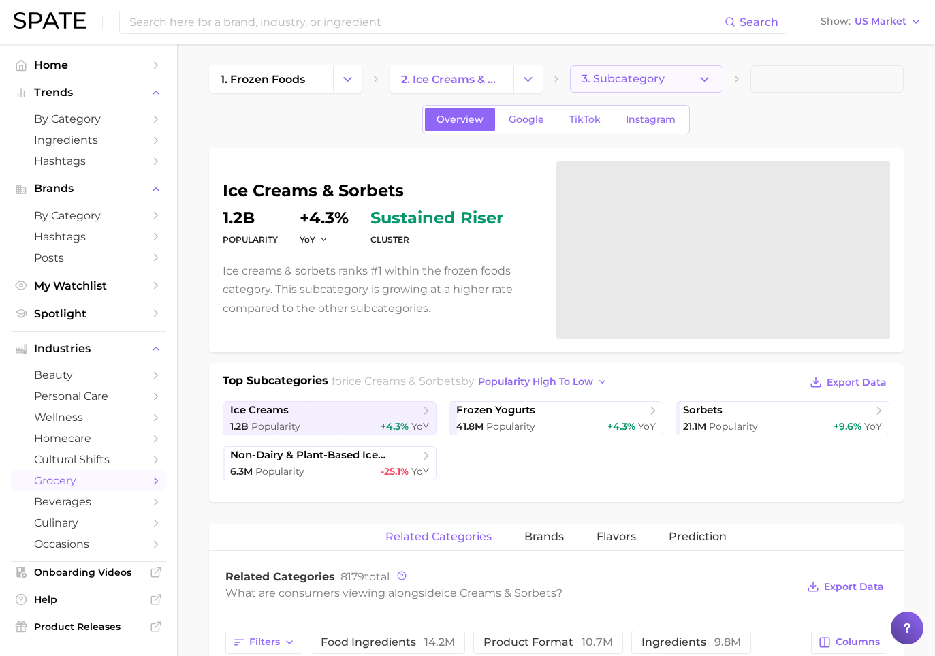
click at [632, 82] on span "3. Subcategory" at bounding box center [623, 79] width 83 height 12
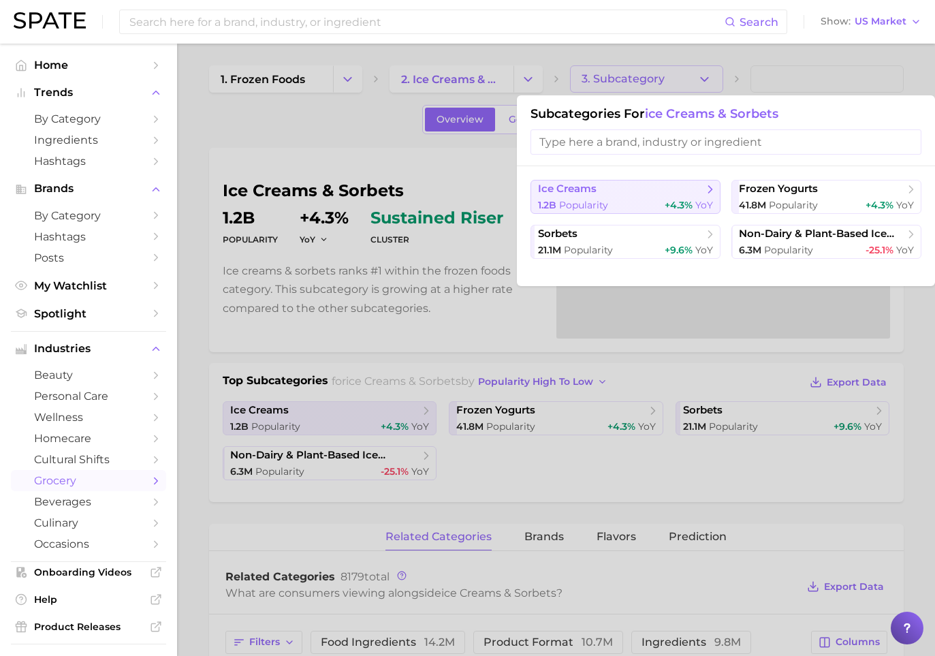
click at [575, 204] on span "Popularity" at bounding box center [583, 205] width 49 height 12
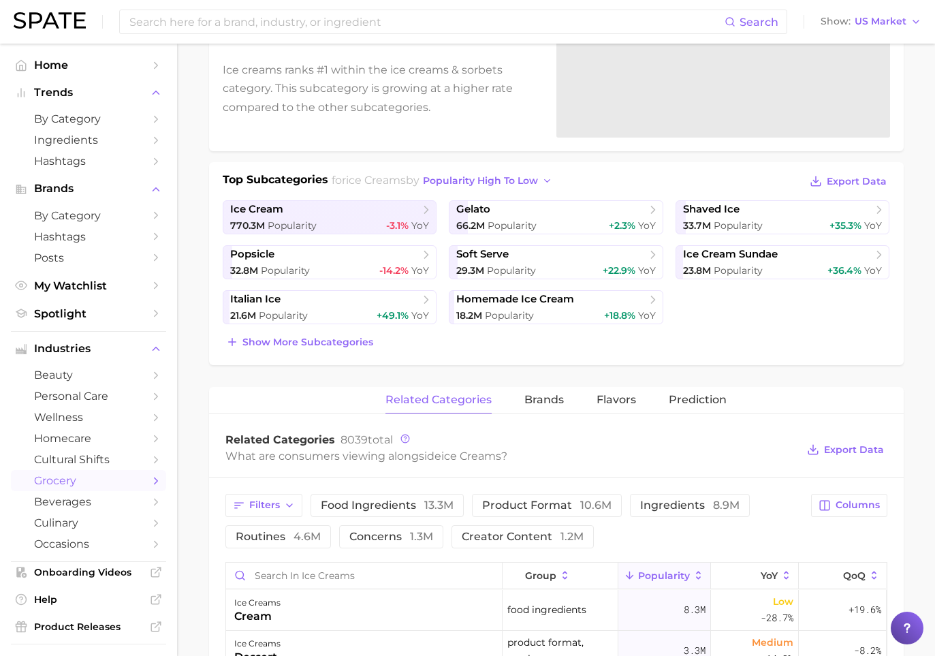
scroll to position [246, 0]
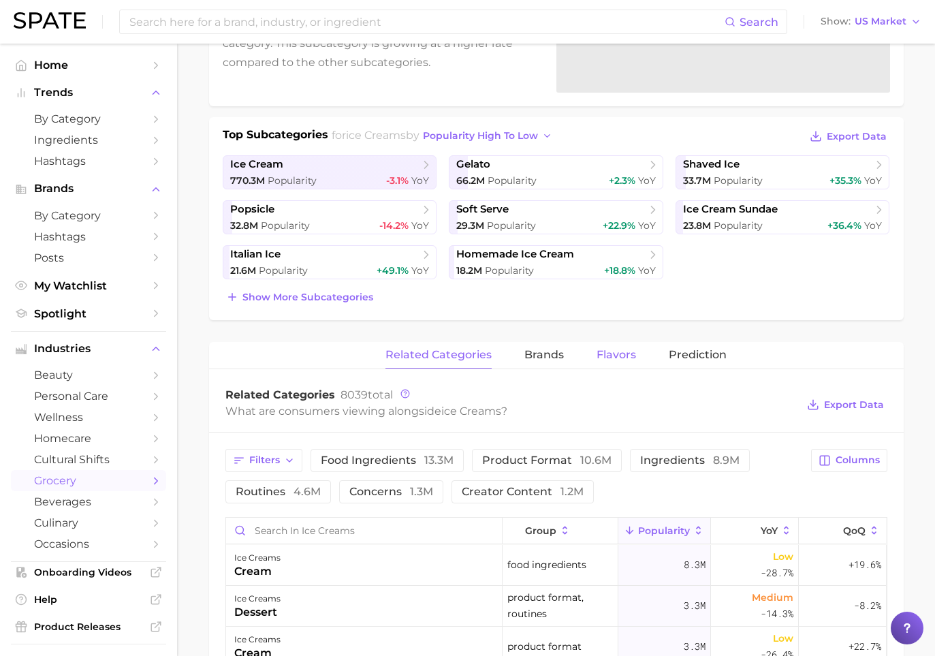
click at [625, 356] on span "Flavors" at bounding box center [617, 355] width 40 height 12
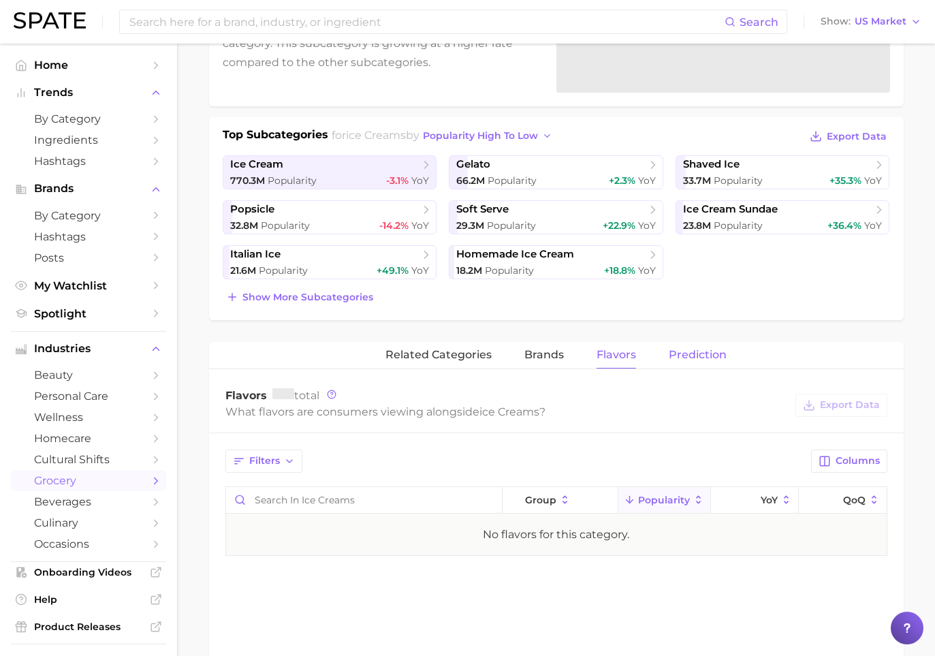
click at [708, 359] on span "Prediction" at bounding box center [698, 355] width 58 height 12
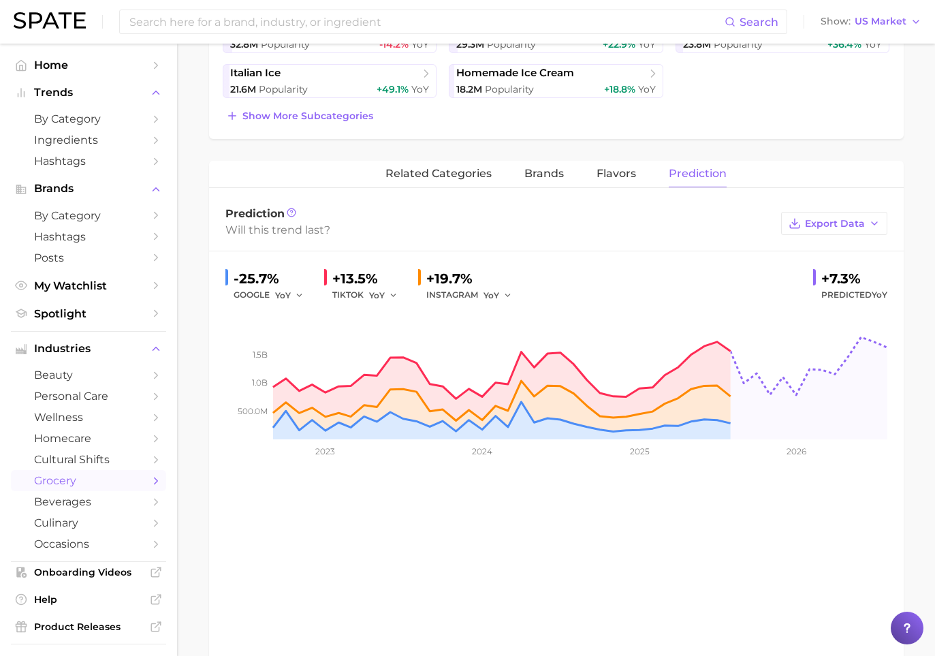
scroll to position [415, 0]
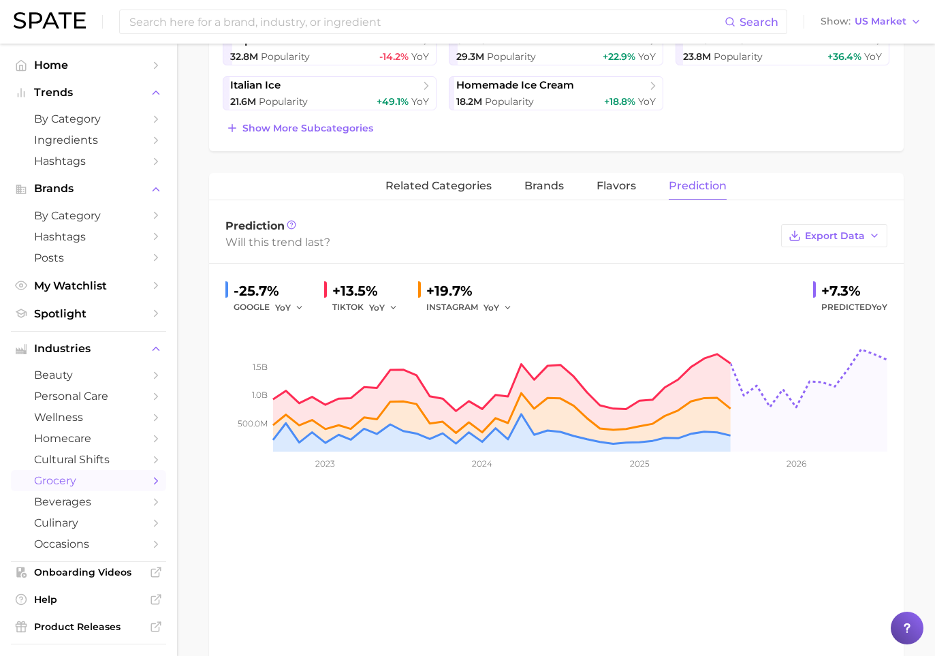
click at [568, 218] on div "Prediction Will this trend last? Export Data" at bounding box center [556, 235] width 695 height 54
click at [554, 186] on span "brands" at bounding box center [545, 186] width 40 height 12
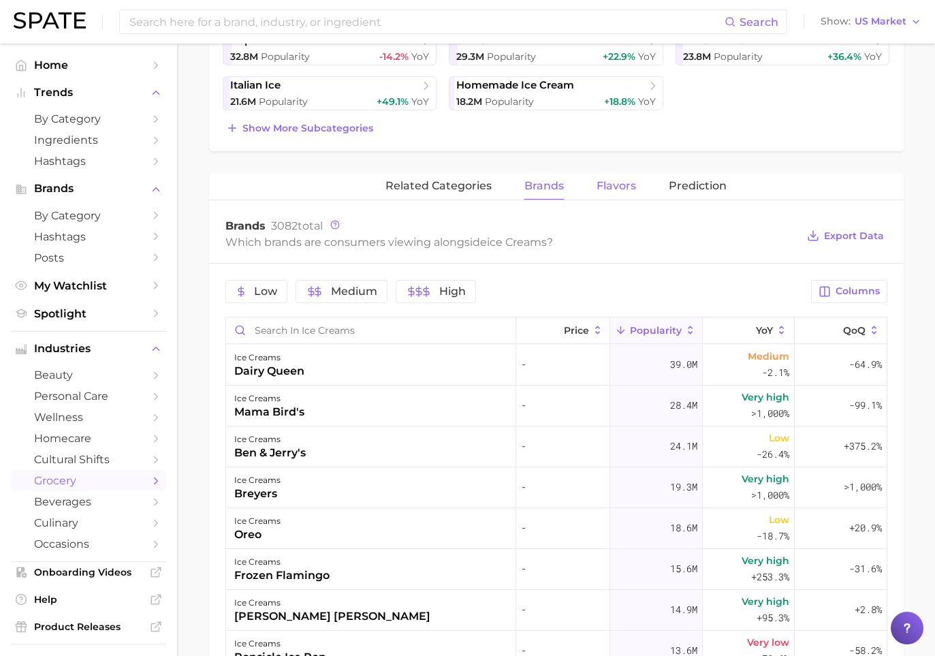
click at [614, 185] on span "Flavors" at bounding box center [617, 186] width 40 height 12
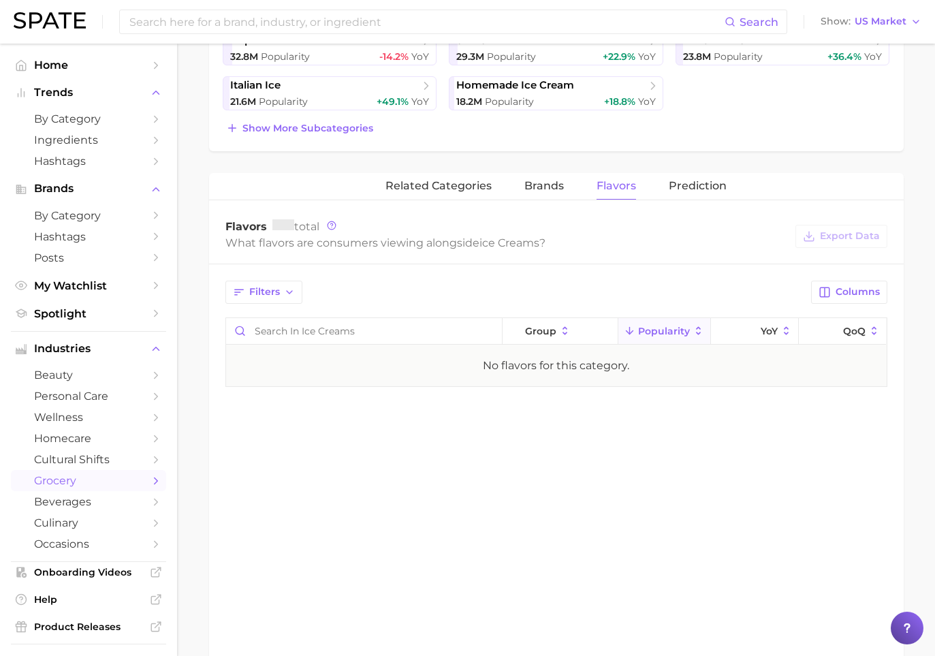
click at [704, 241] on div "What flavors are consumers viewing alongside ice creams ?" at bounding box center [507, 243] width 564 height 18
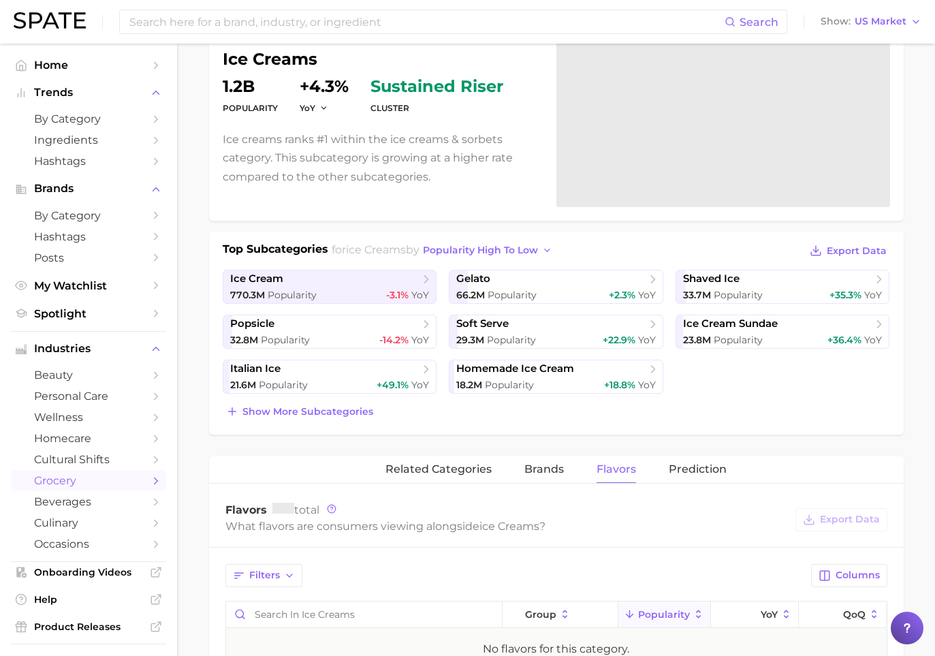
scroll to position [0, 0]
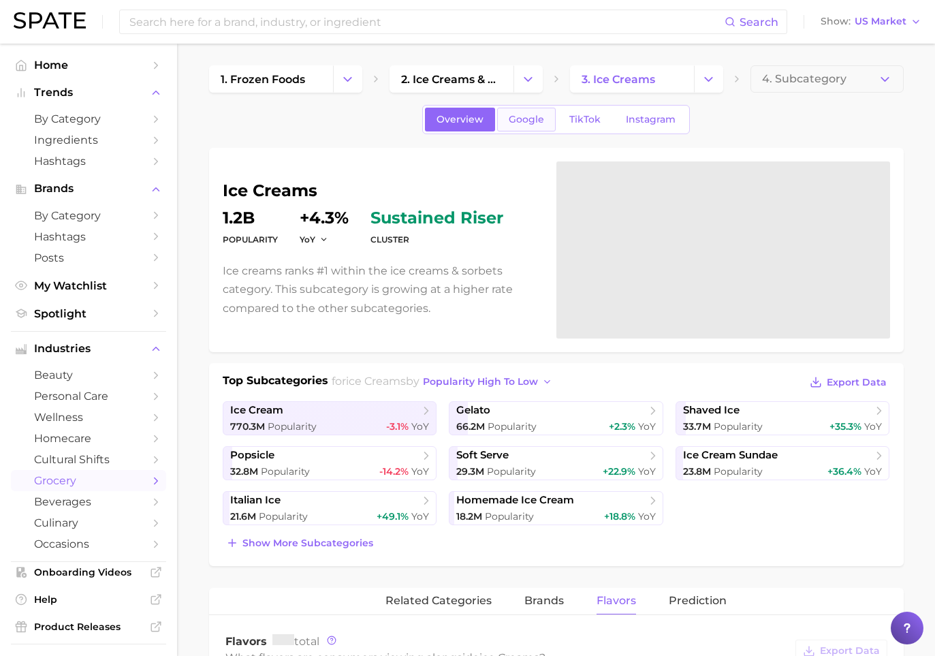
click at [536, 120] on span "Google" at bounding box center [526, 120] width 35 height 12
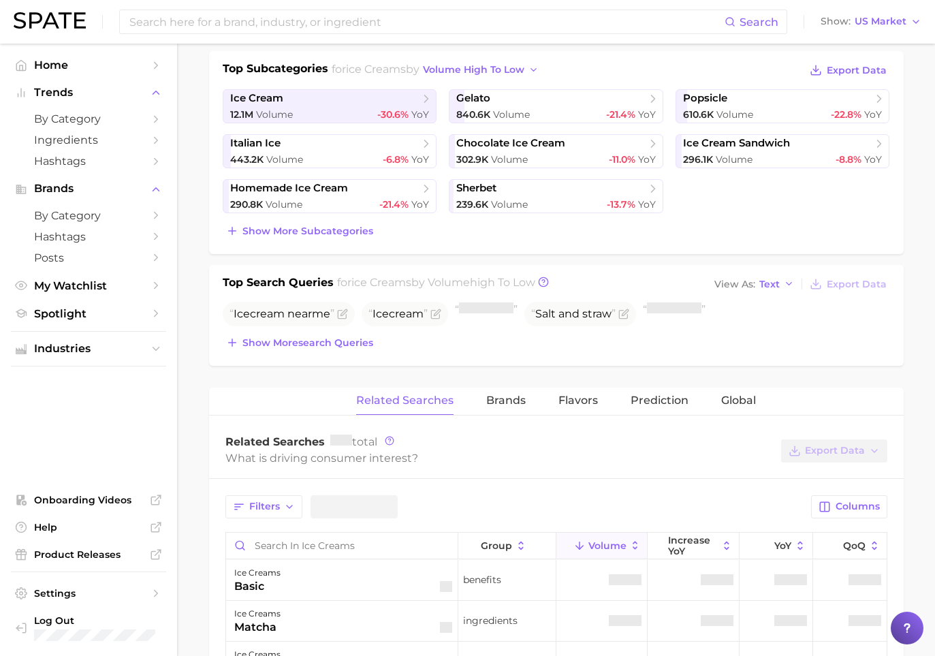
scroll to position [550, 0]
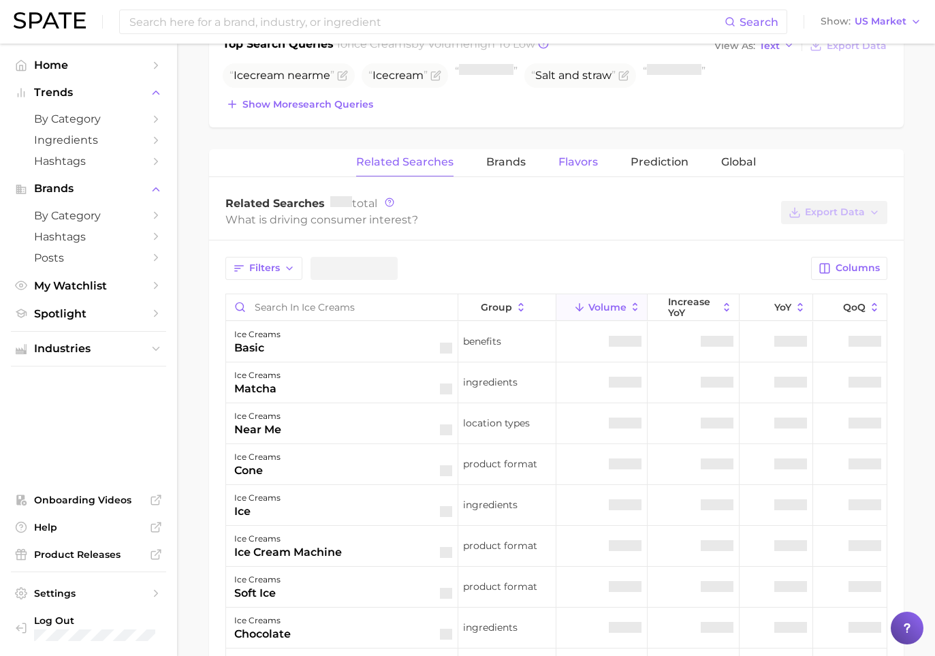
click at [585, 165] on span "Flavors" at bounding box center [579, 162] width 40 height 12
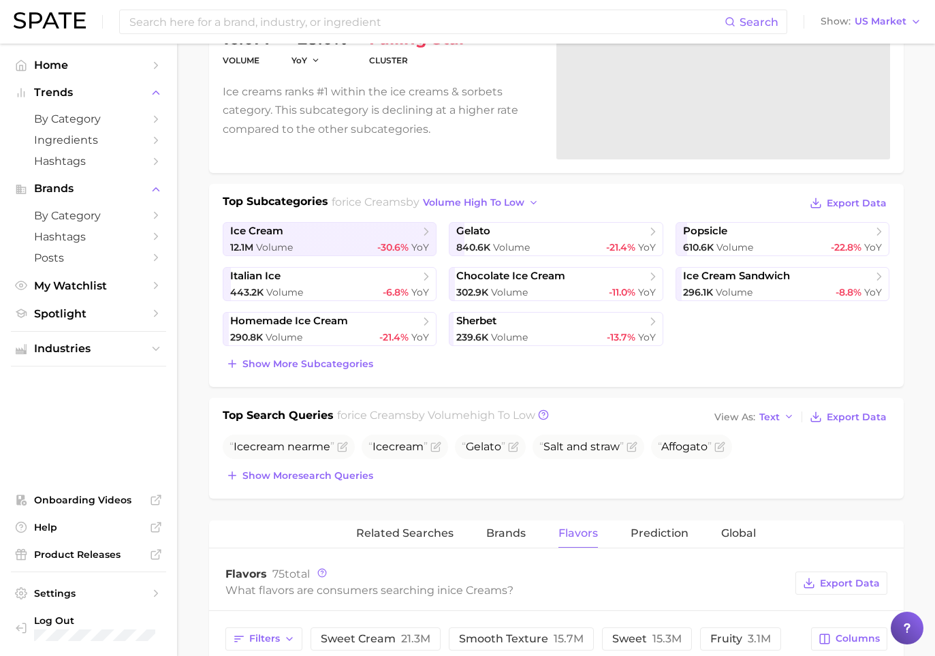
scroll to position [392, 0]
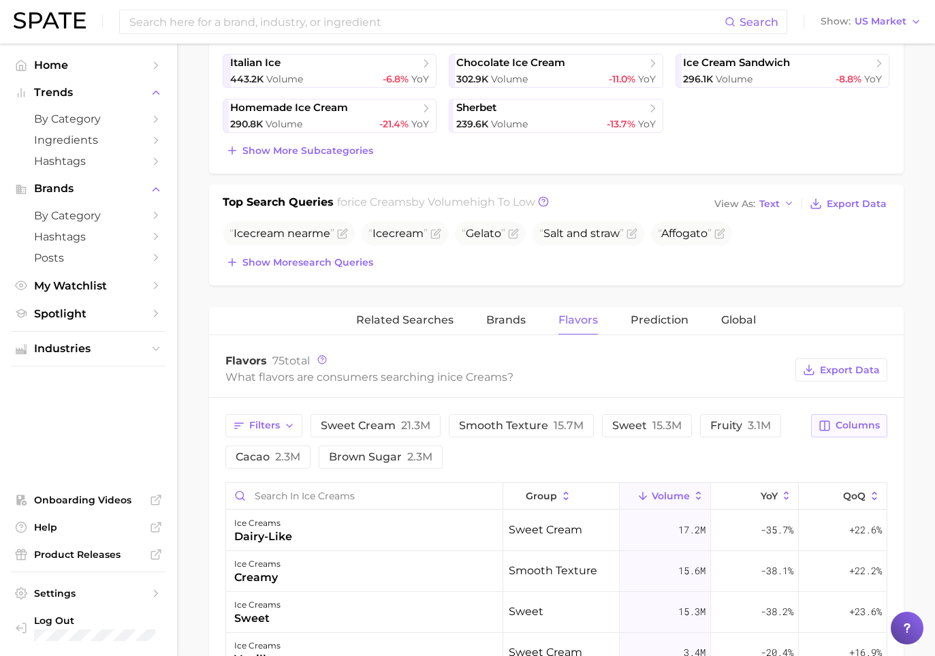
click at [744, 426] on span "Columns" at bounding box center [858, 426] width 44 height 12
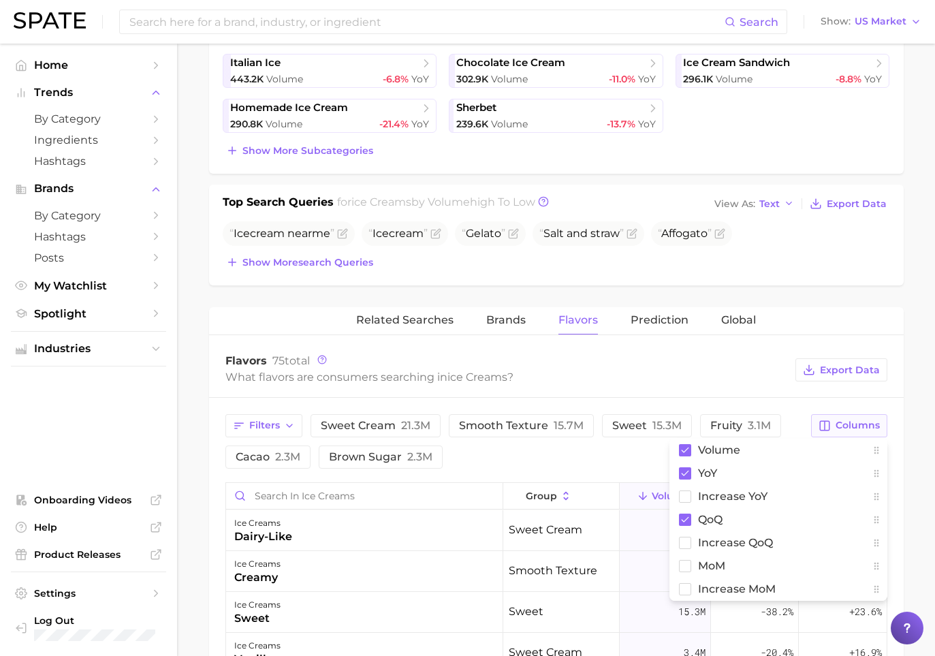
click at [744, 426] on span "Columns" at bounding box center [858, 426] width 44 height 12
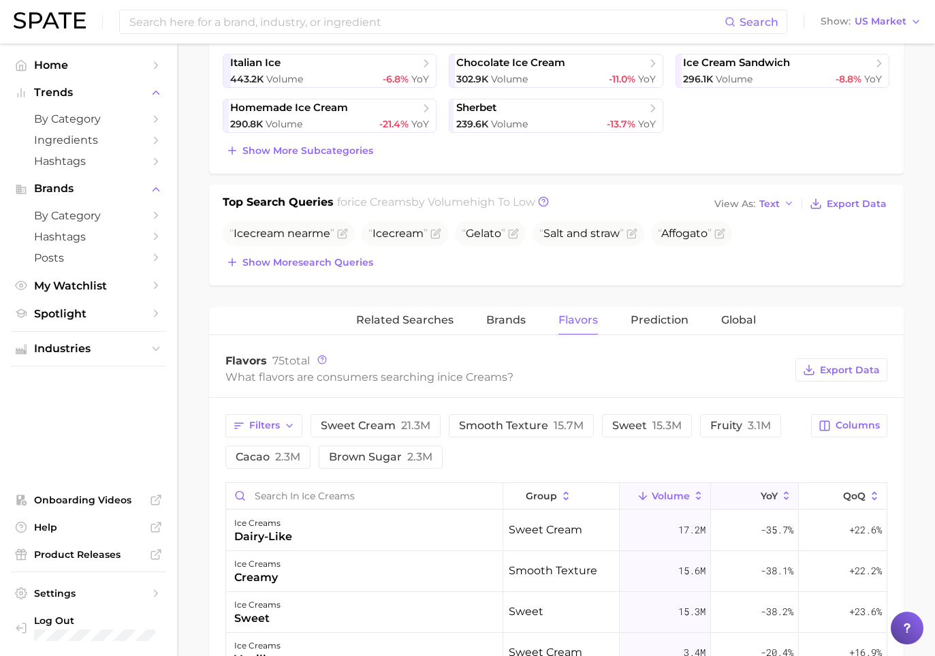
click at [744, 487] on button "YoY" at bounding box center [755, 496] width 88 height 27
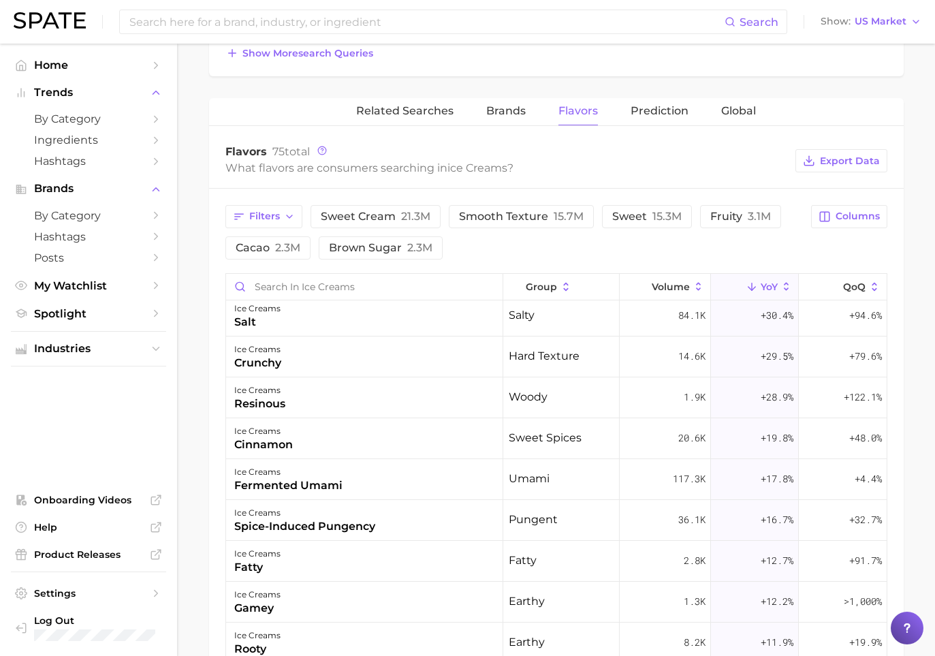
scroll to position [0, 0]
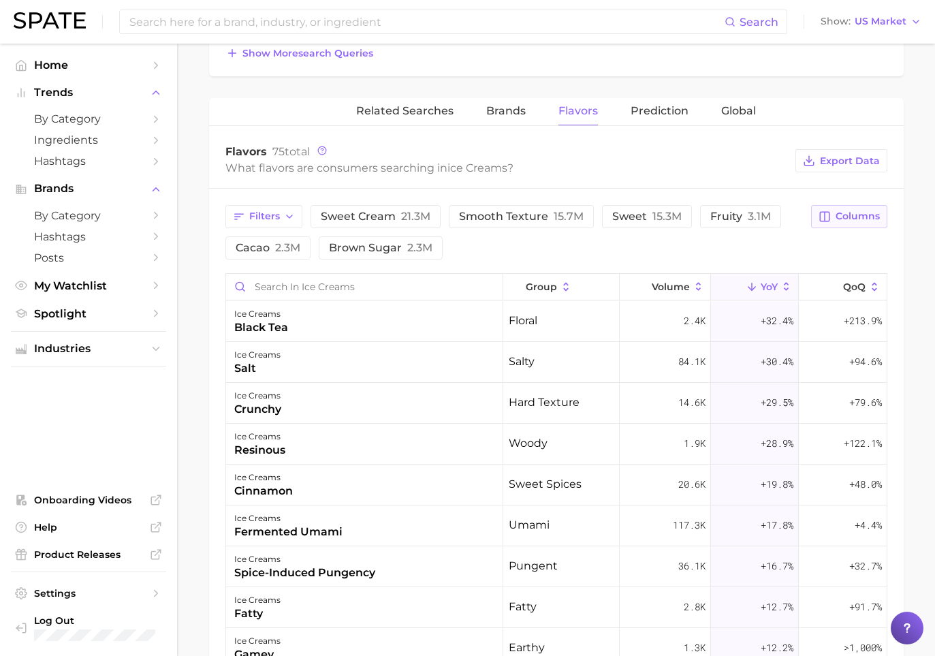
click at [744, 211] on span "Columns" at bounding box center [858, 217] width 44 height 12
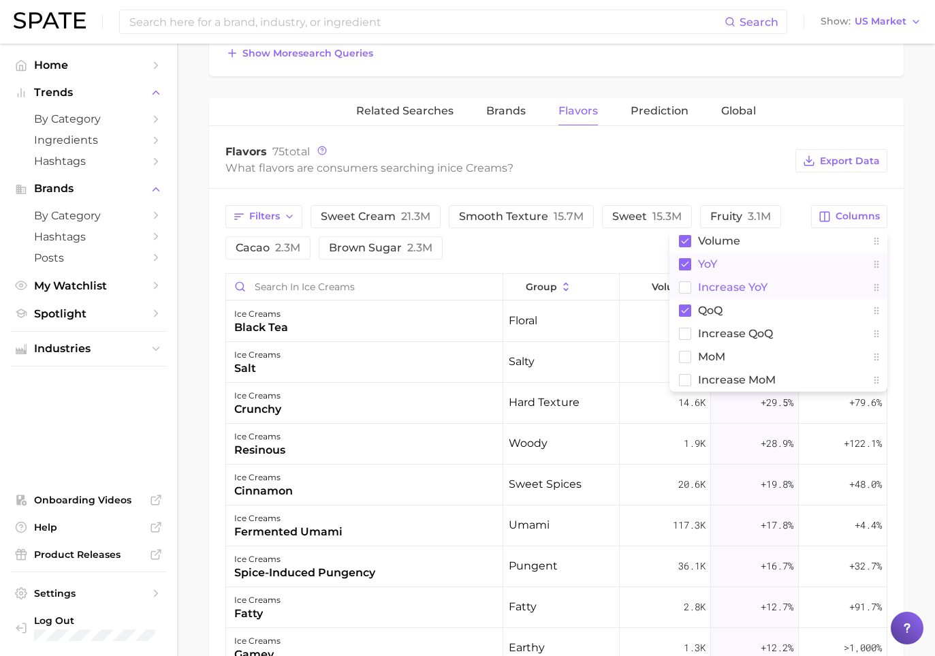
click at [744, 286] on span "increase YoY" at bounding box center [732, 287] width 69 height 12
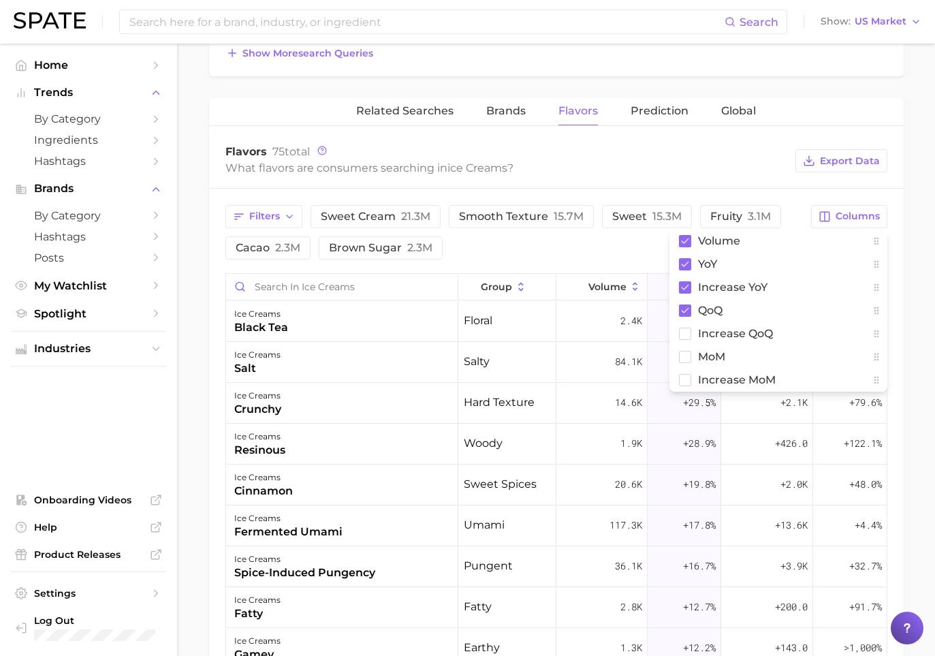
click at [744, 217] on div "Filters sweet cream 21.3m smooth texture 15.7m sweet 15.3m fruity 3.1m cacao 2.…" at bounding box center [556, 567] width 695 height 757
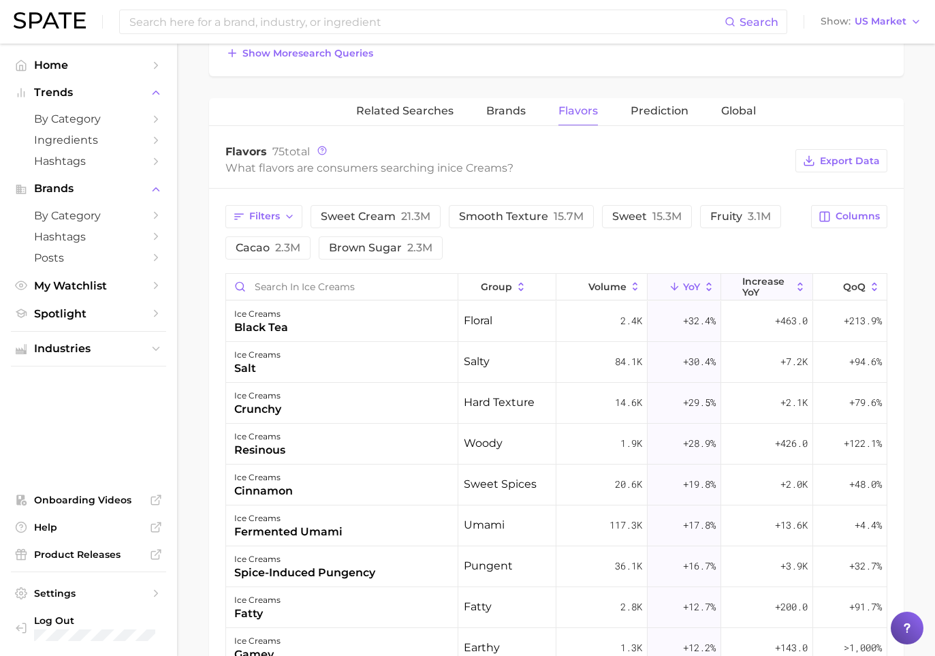
click at [744, 287] on span "increase YoY" at bounding box center [768, 287] width 50 height 22
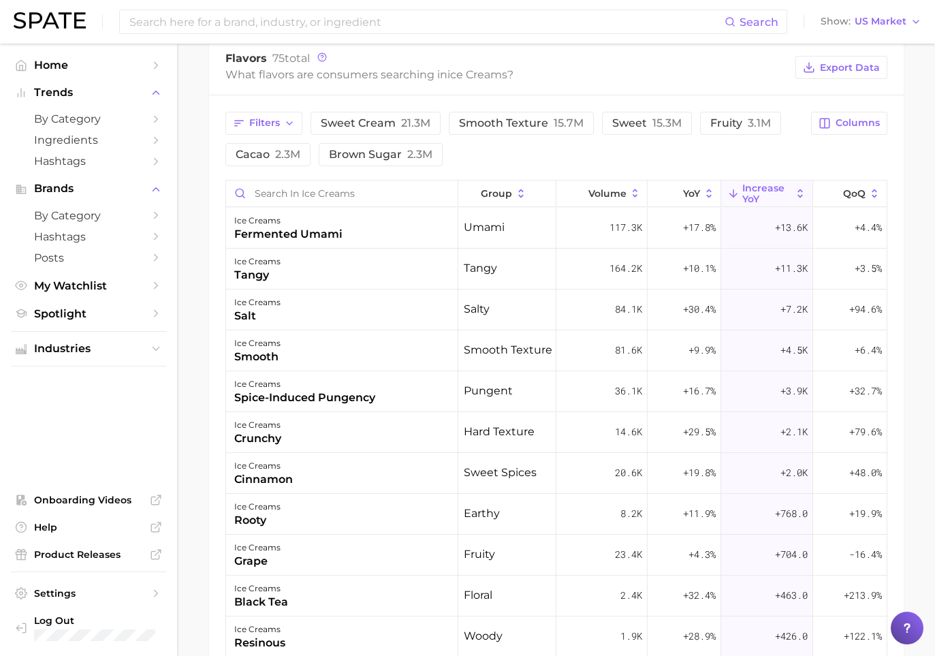
scroll to position [698, 0]
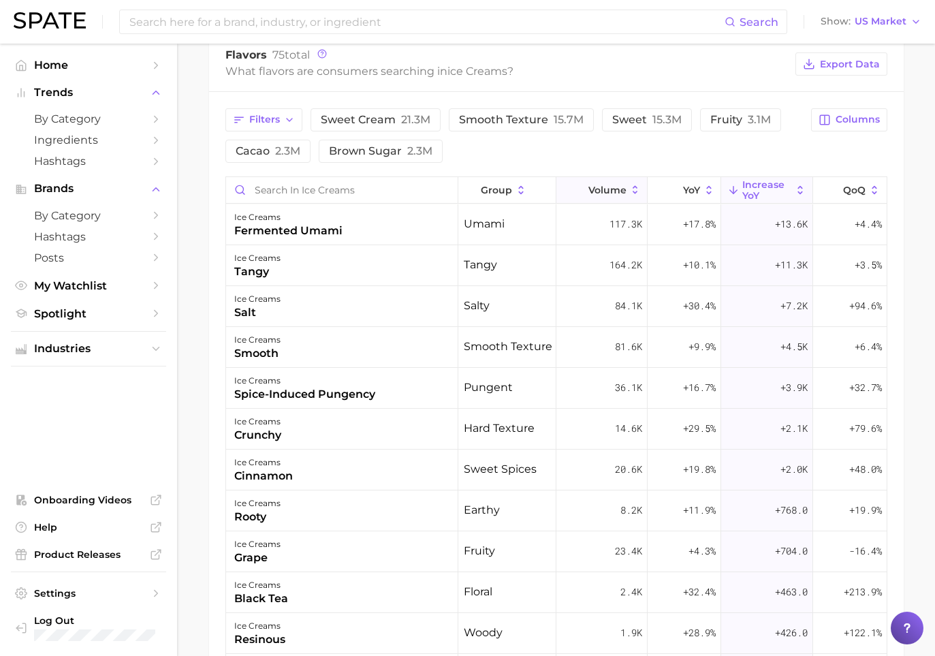
click at [635, 189] on icon at bounding box center [635, 190] width 12 height 12
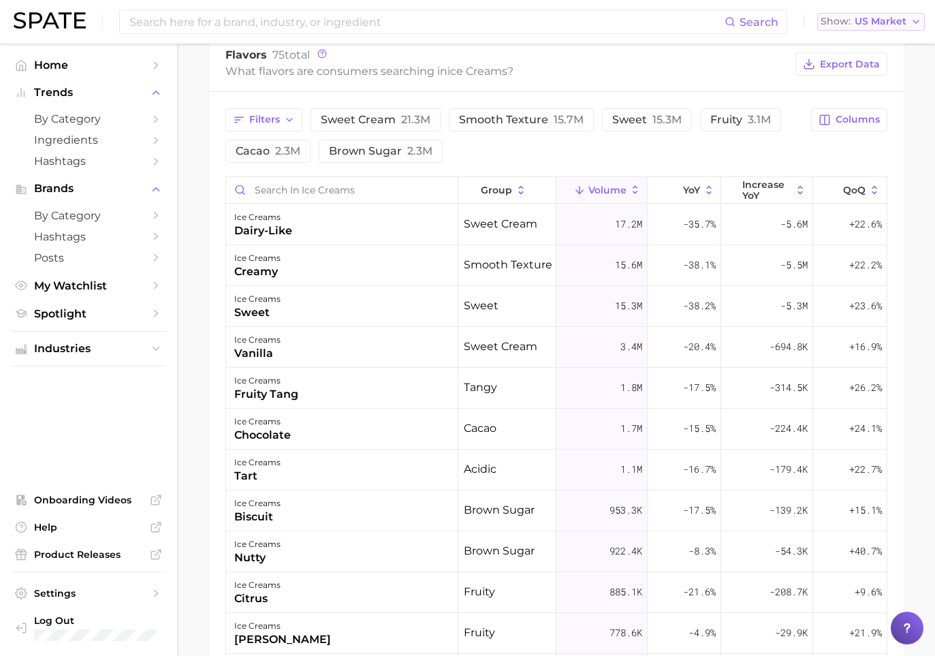
click at [744, 22] on span "US Market" at bounding box center [881, 21] width 52 height 7
click at [744, 13] on div "Search Show US Market [GEOGRAPHIC_DATA] [GEOGRAPHIC_DATA] [GEOGRAPHIC_DATA] [GE…" at bounding box center [468, 22] width 908 height 44
click at [119, 348] on span "Industries" at bounding box center [88, 349] width 109 height 12
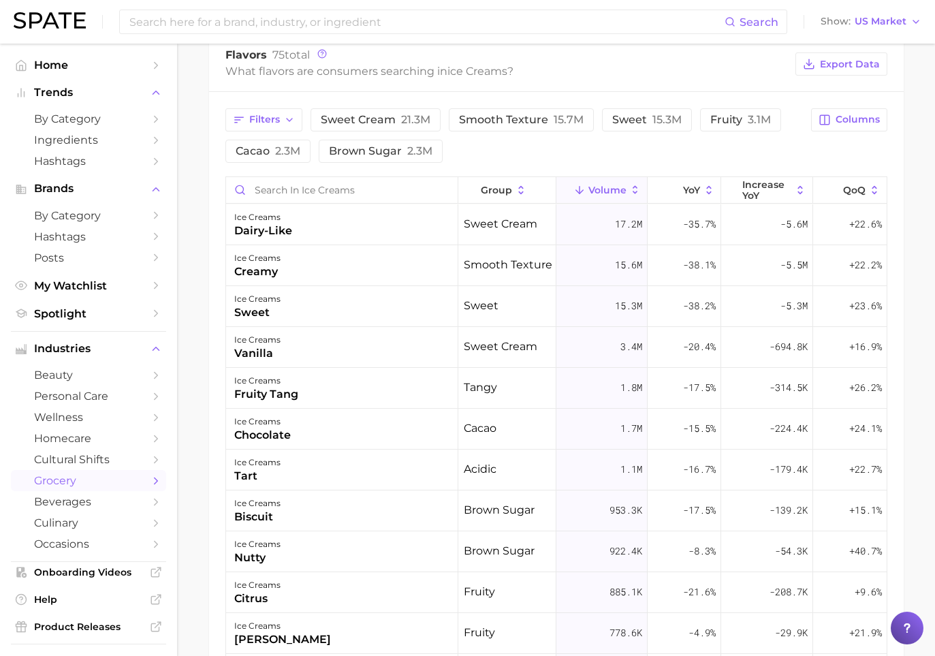
click at [156, 484] on polyline "Sidebar" at bounding box center [156, 481] width 3 height 6
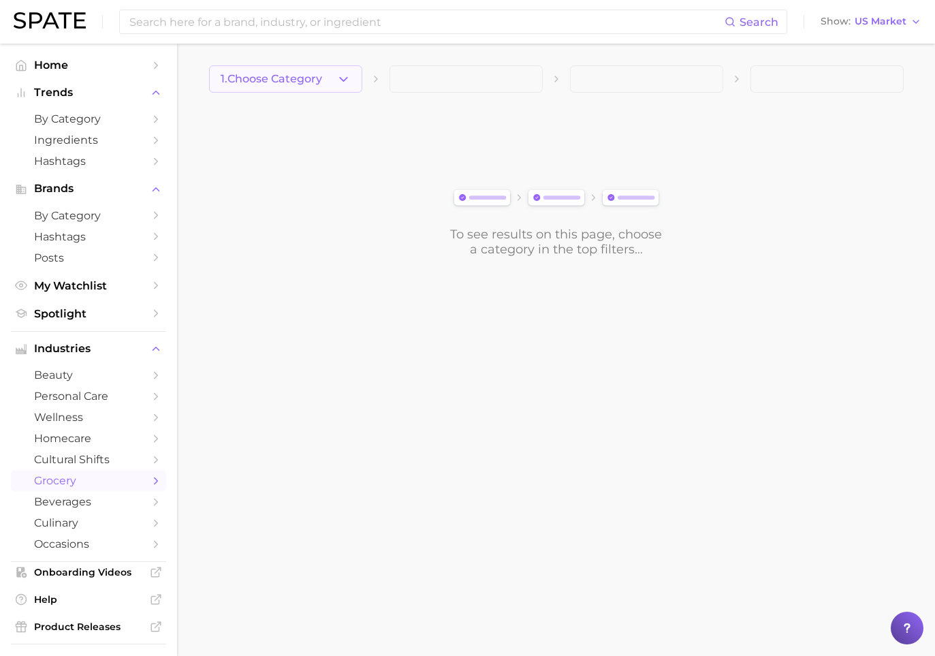
click at [329, 92] on button "1. Choose Category" at bounding box center [285, 78] width 153 height 27
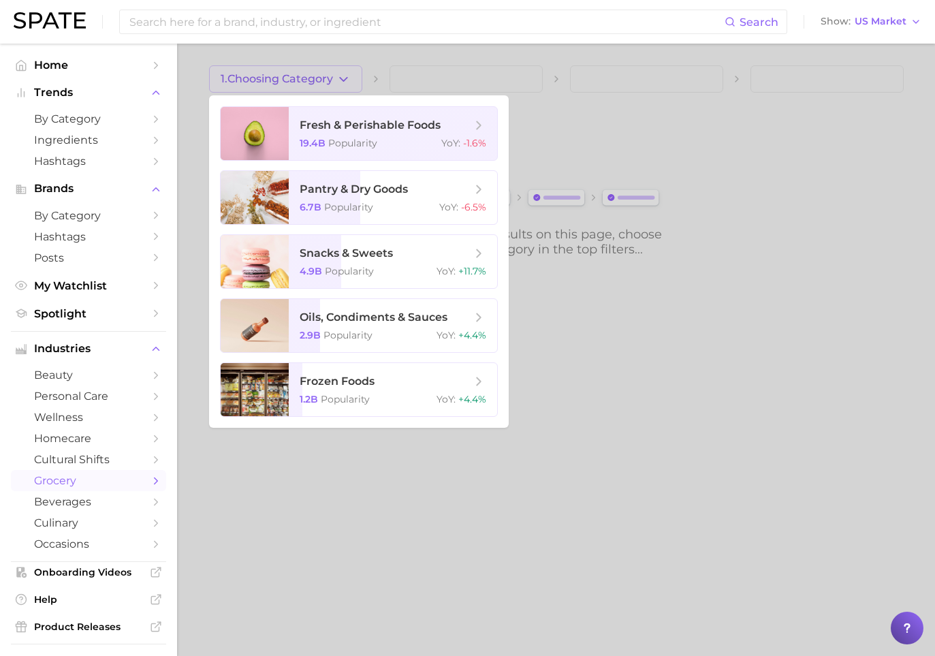
click at [327, 45] on div at bounding box center [467, 328] width 935 height 656
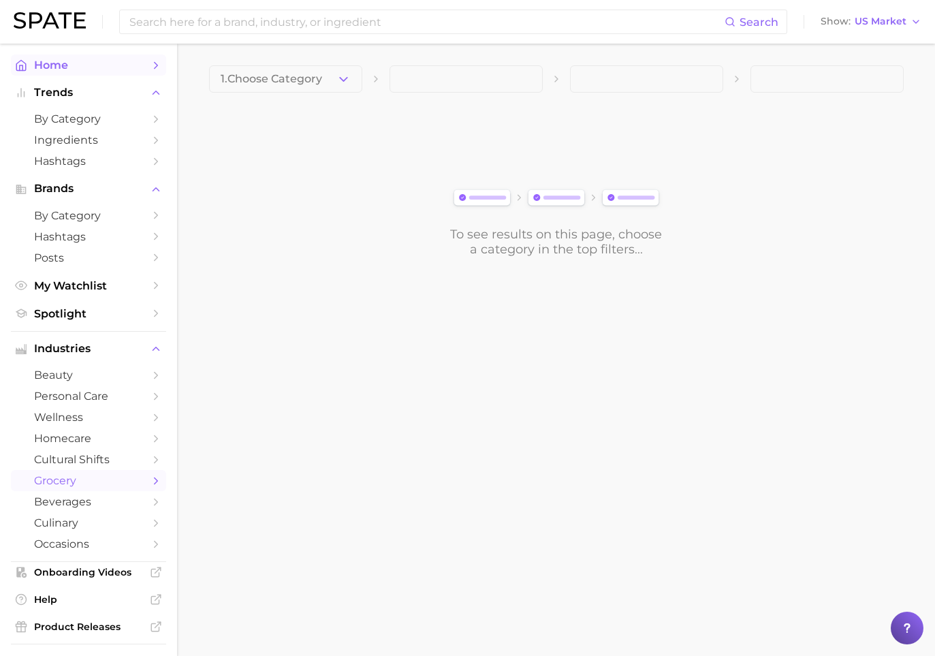
click at [78, 64] on span "Home" at bounding box center [88, 65] width 109 height 13
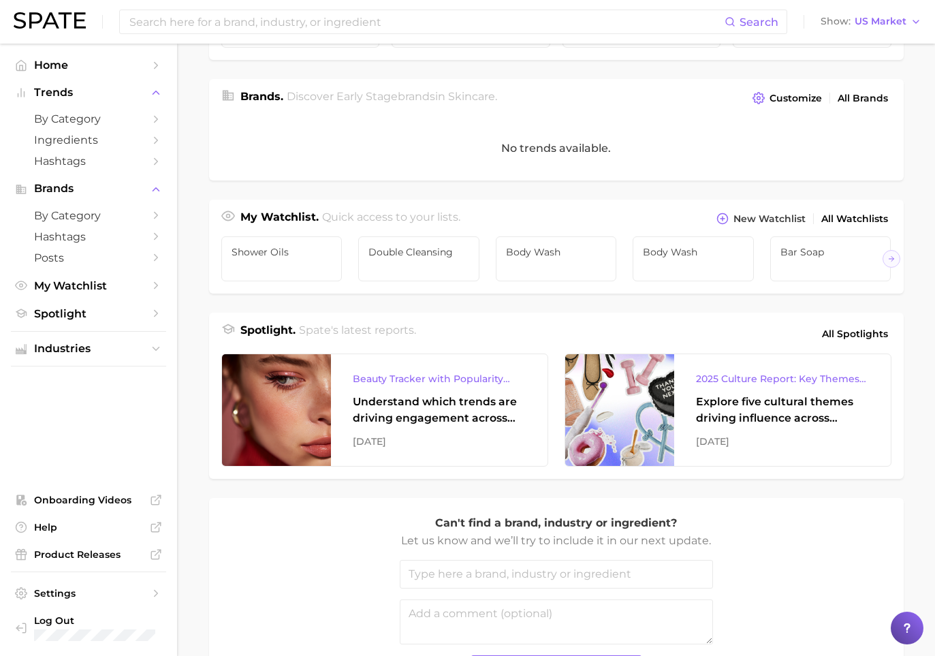
scroll to position [418, 0]
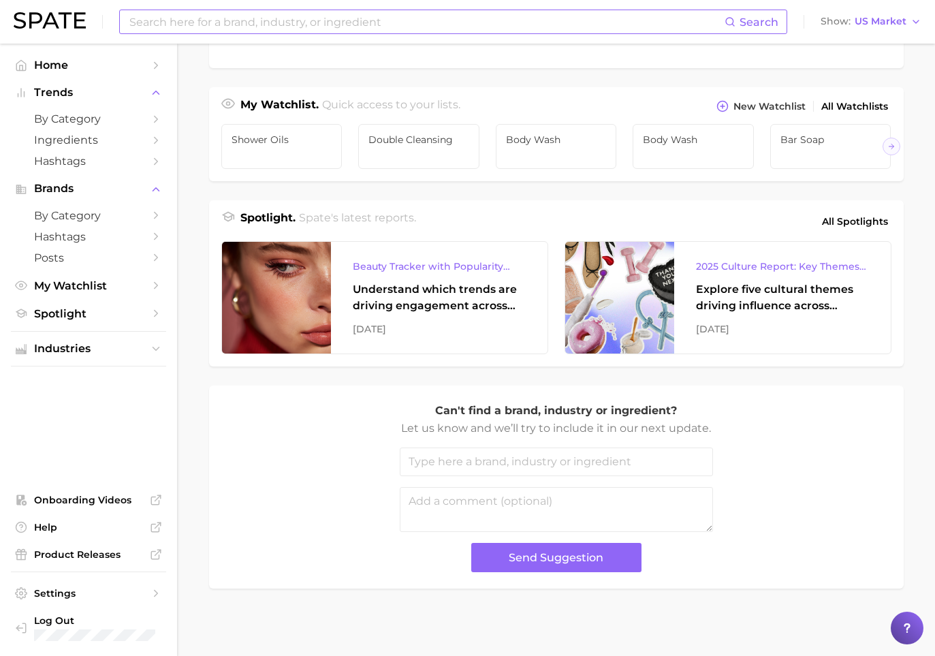
click at [288, 17] on input at bounding box center [426, 21] width 597 height 23
click at [225, 16] on input "ice cream trends" at bounding box center [426, 21] width 597 height 23
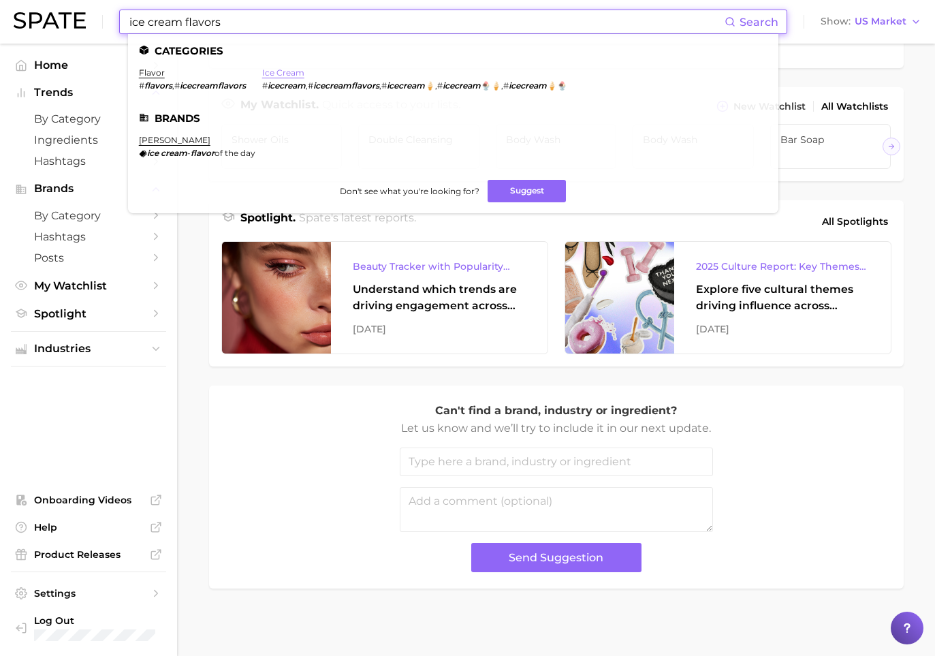
type input "ice cream flavors"
click at [286, 73] on link "ice cream" at bounding box center [283, 72] width 42 height 10
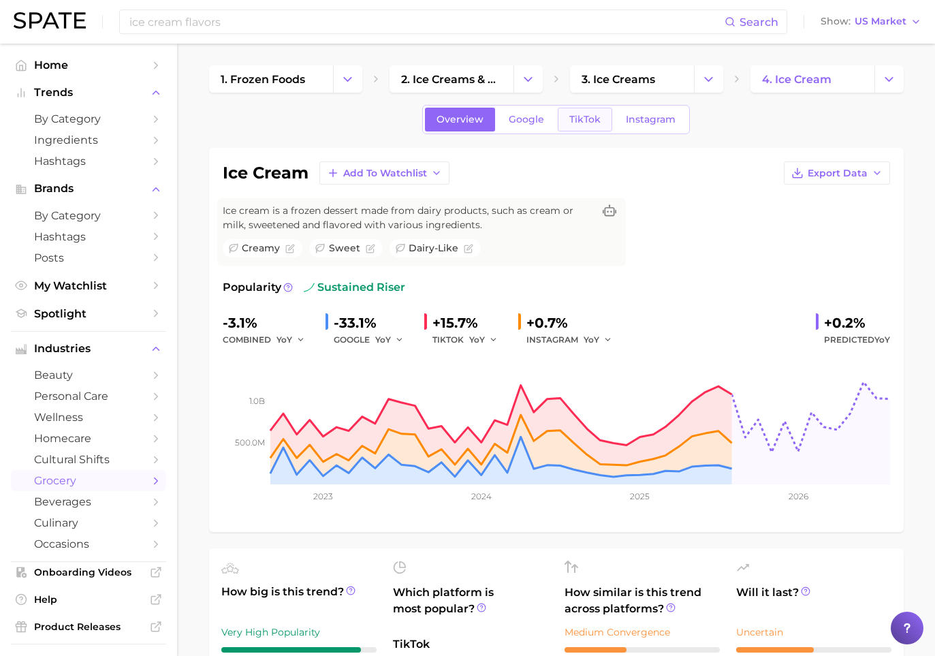
click at [597, 119] on span "TikTok" at bounding box center [585, 120] width 31 height 12
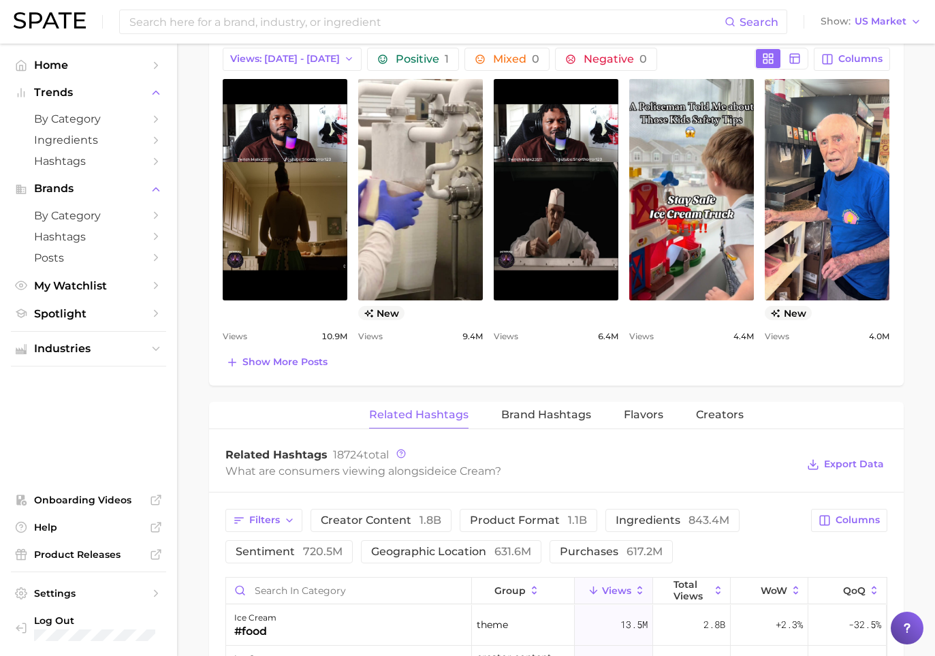
scroll to position [738, 0]
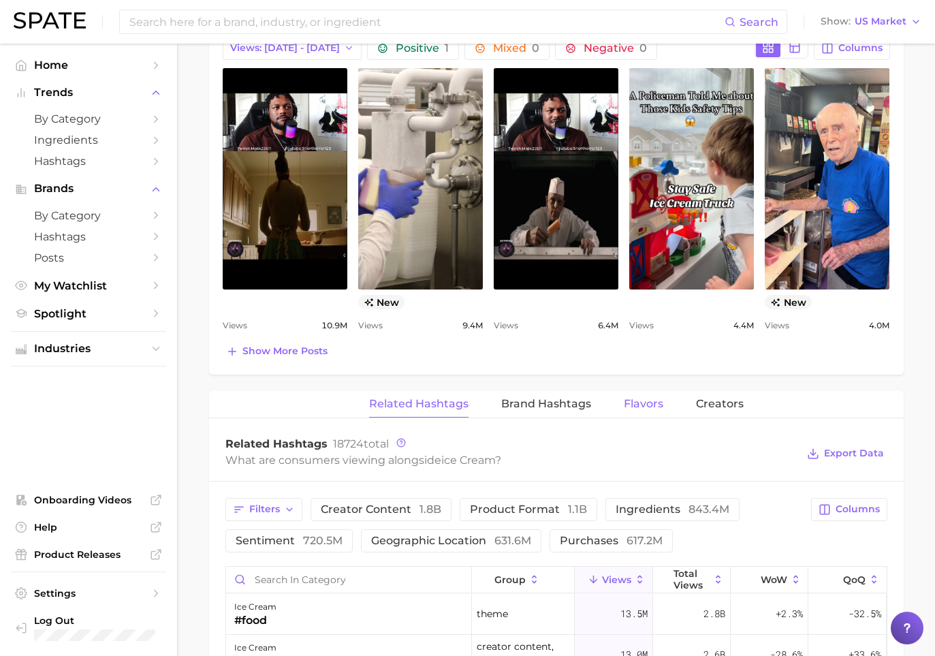
click at [651, 404] on span "Flavors" at bounding box center [644, 404] width 40 height 12
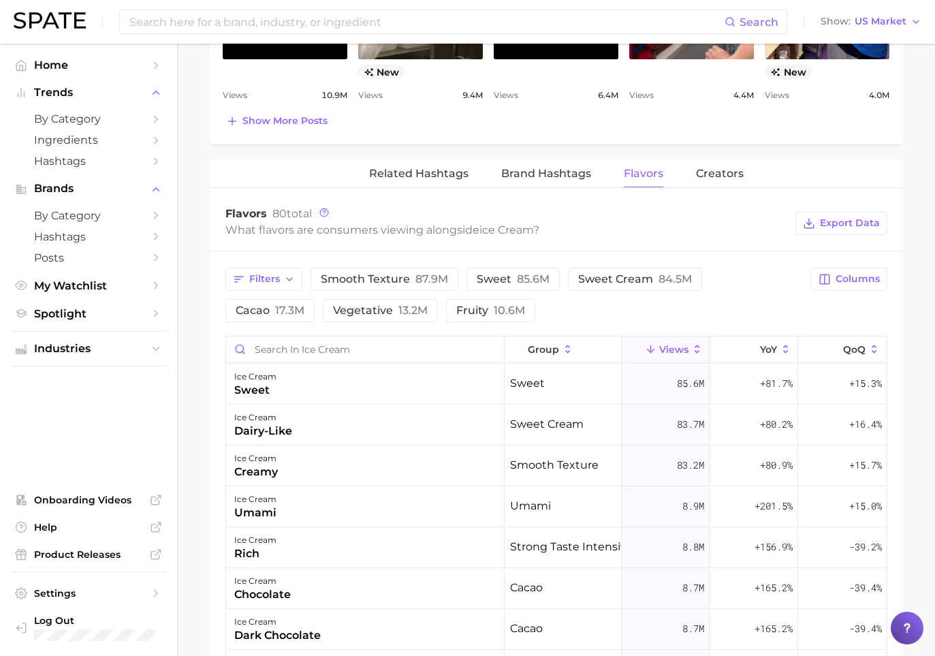
scroll to position [1010, 0]
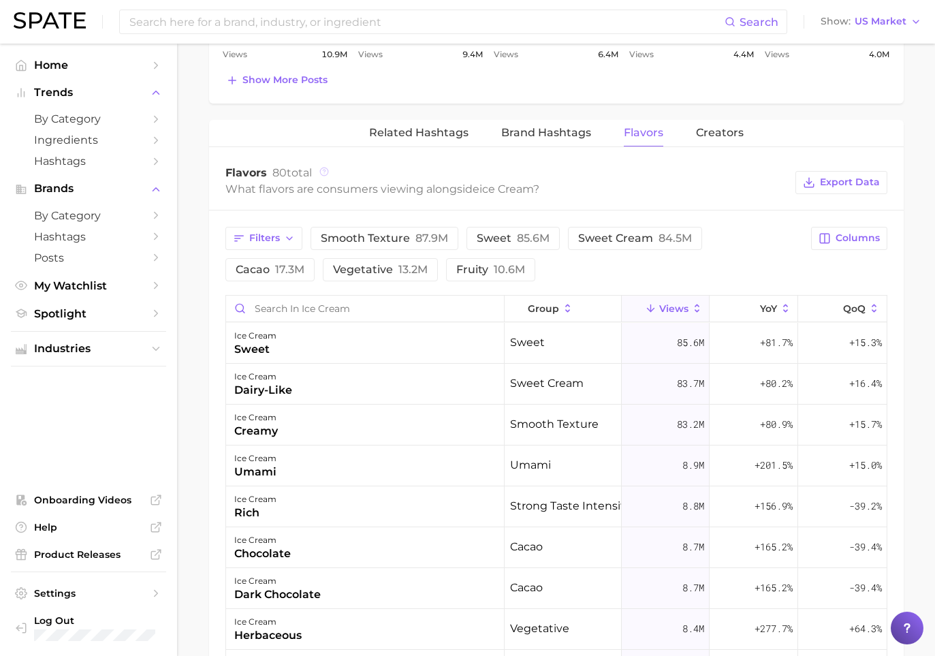
click at [325, 170] on icon at bounding box center [324, 171] width 2 height 3
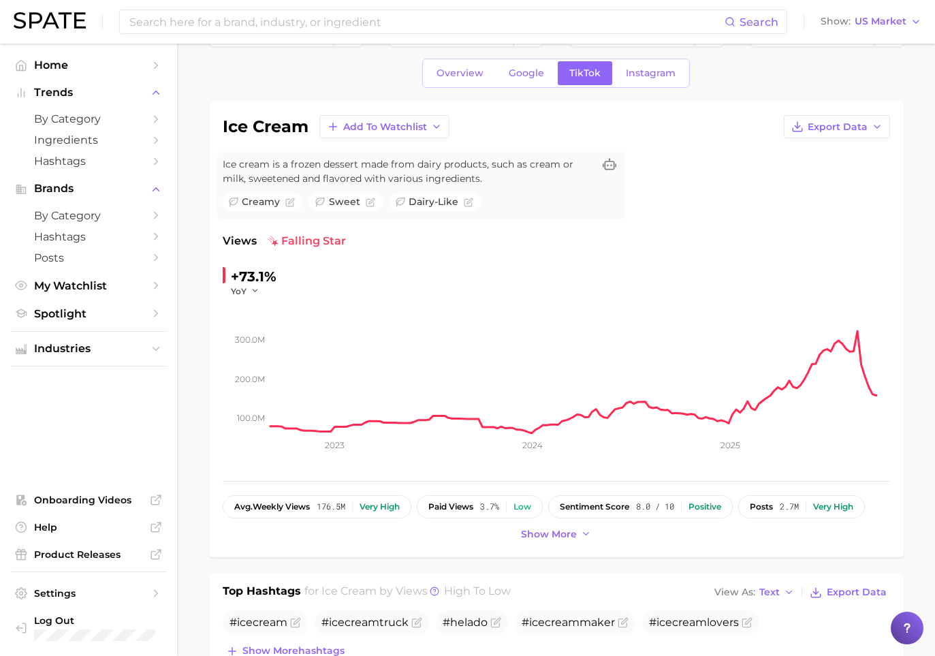
scroll to position [0, 0]
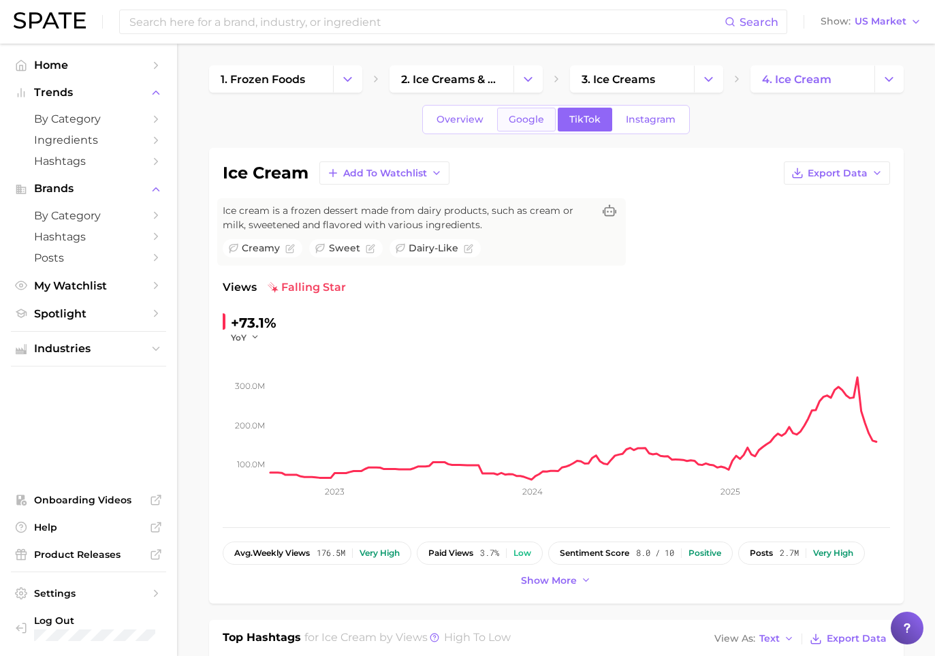
click at [515, 129] on link "Google" at bounding box center [526, 120] width 59 height 24
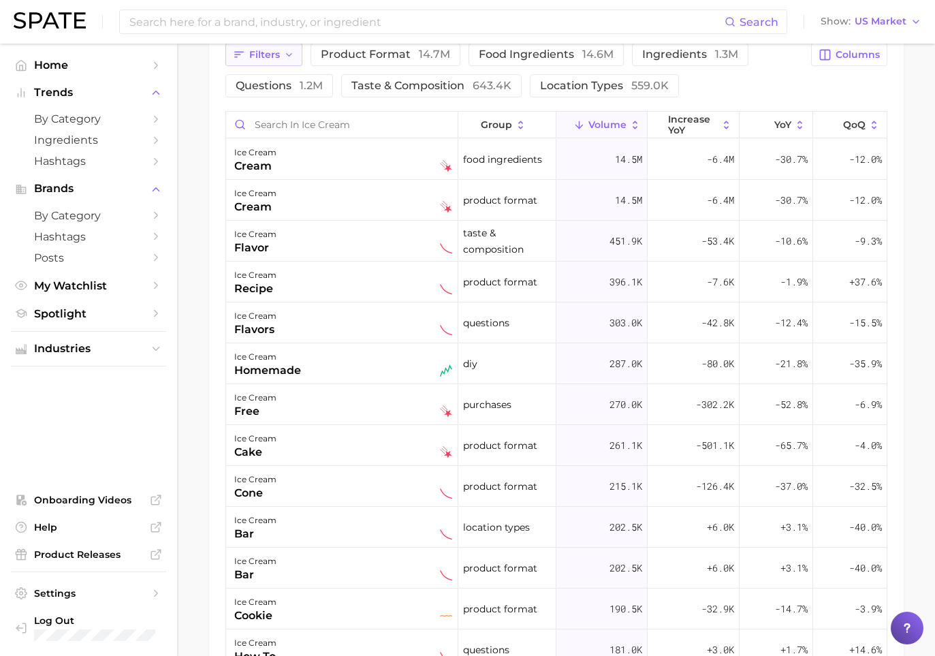
click at [270, 52] on span "Filters" at bounding box center [264, 55] width 31 height 12
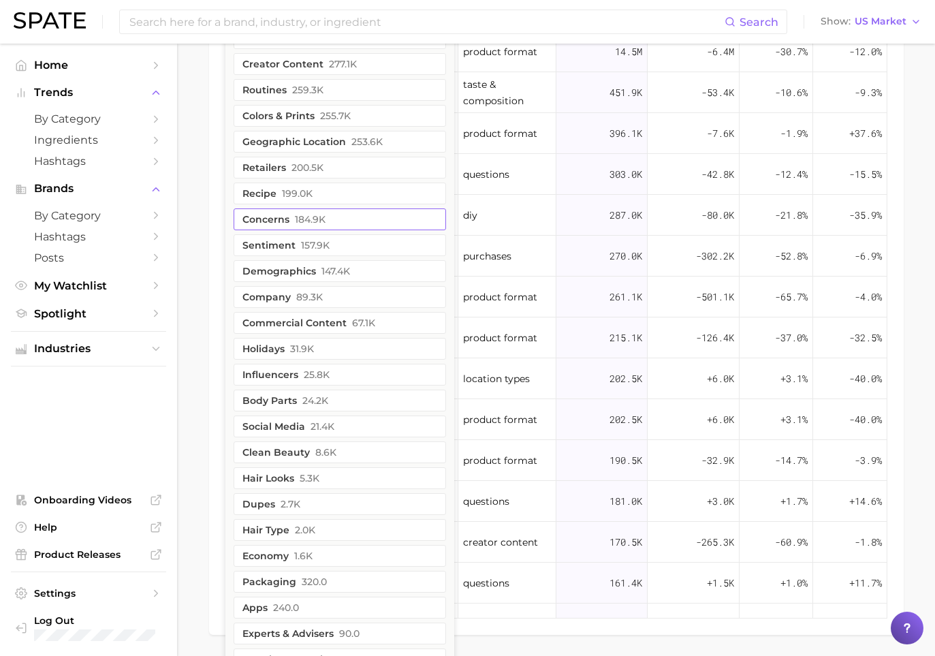
scroll to position [978, 0]
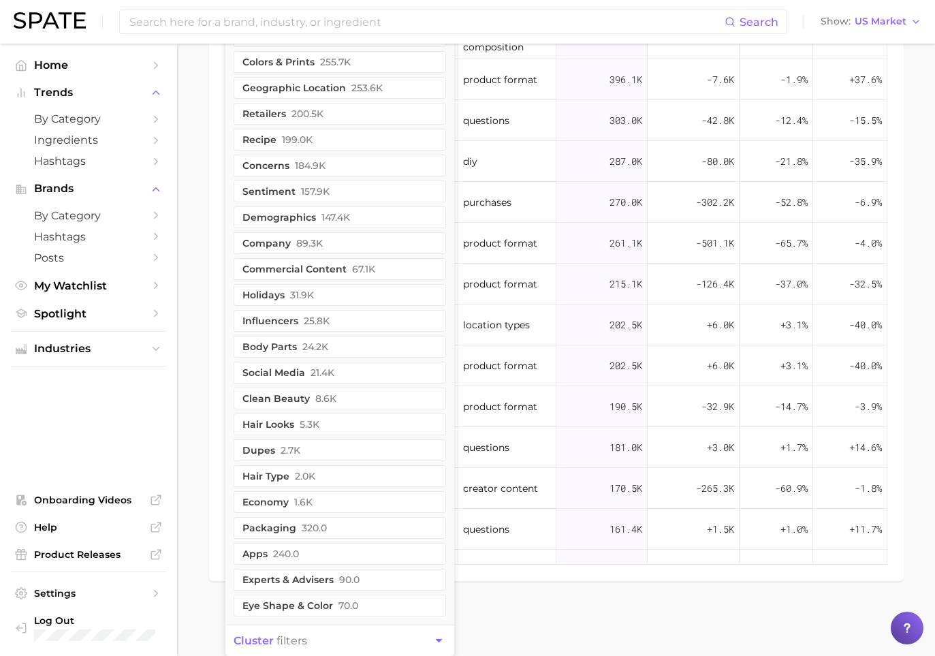
click at [283, 642] on span "cluster filters" at bounding box center [271, 640] width 74 height 13
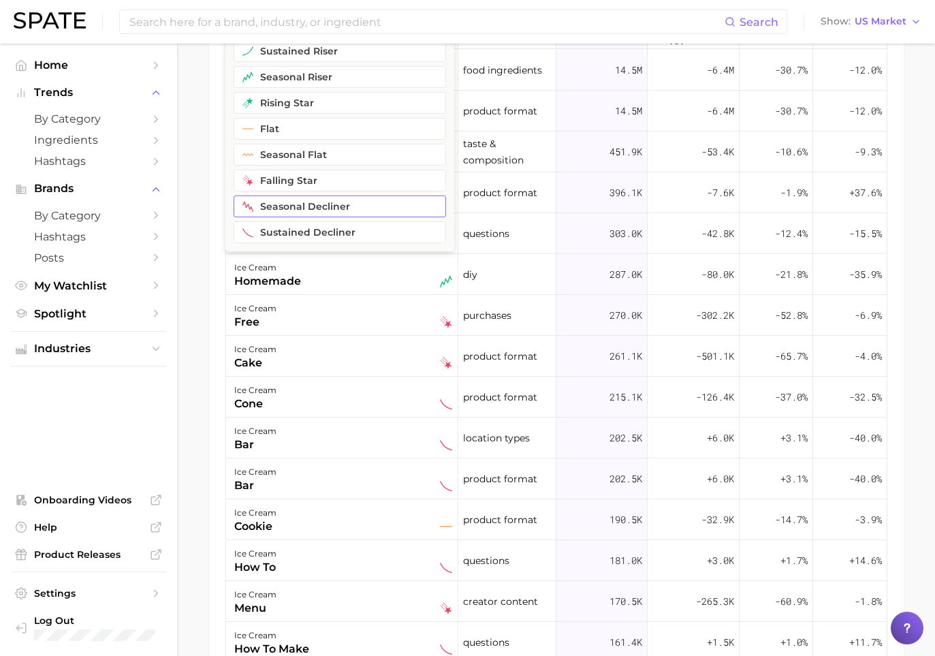
scroll to position [830, 0]
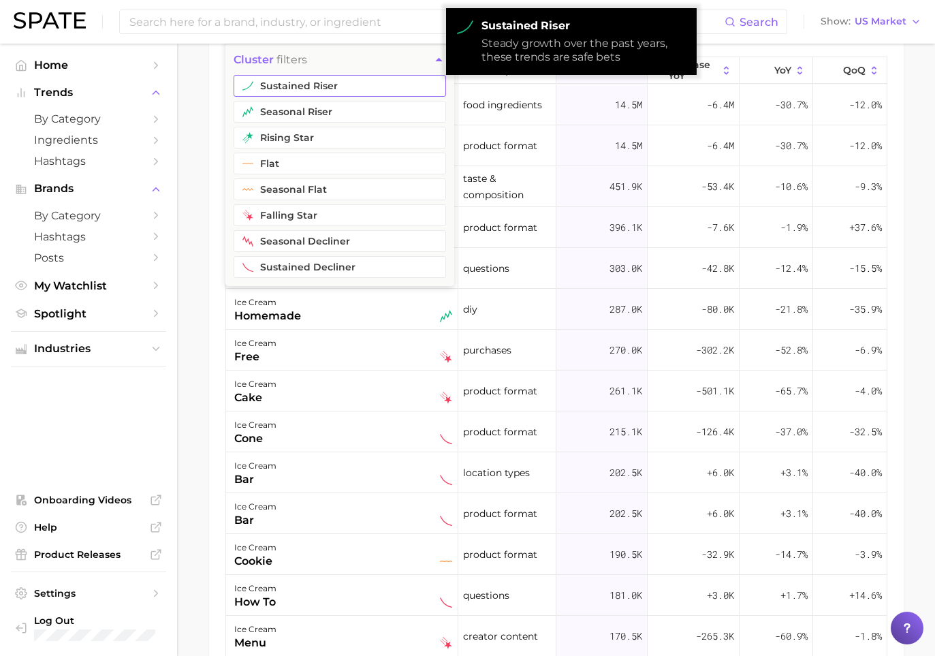
click at [282, 87] on button "sustained riser" at bounding box center [340, 86] width 213 height 22
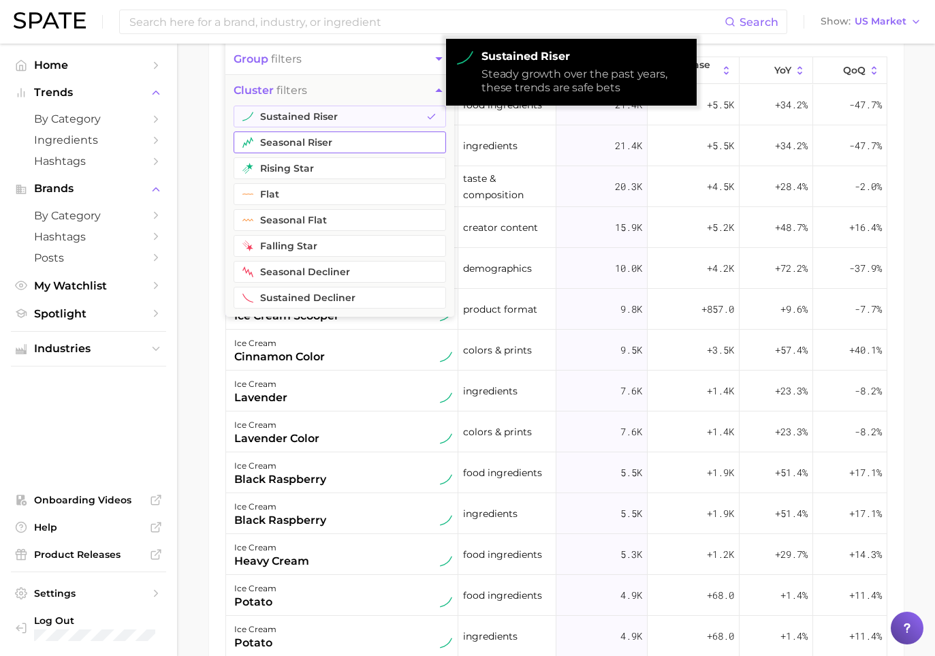
click at [272, 138] on button "seasonal riser" at bounding box center [340, 142] width 213 height 22
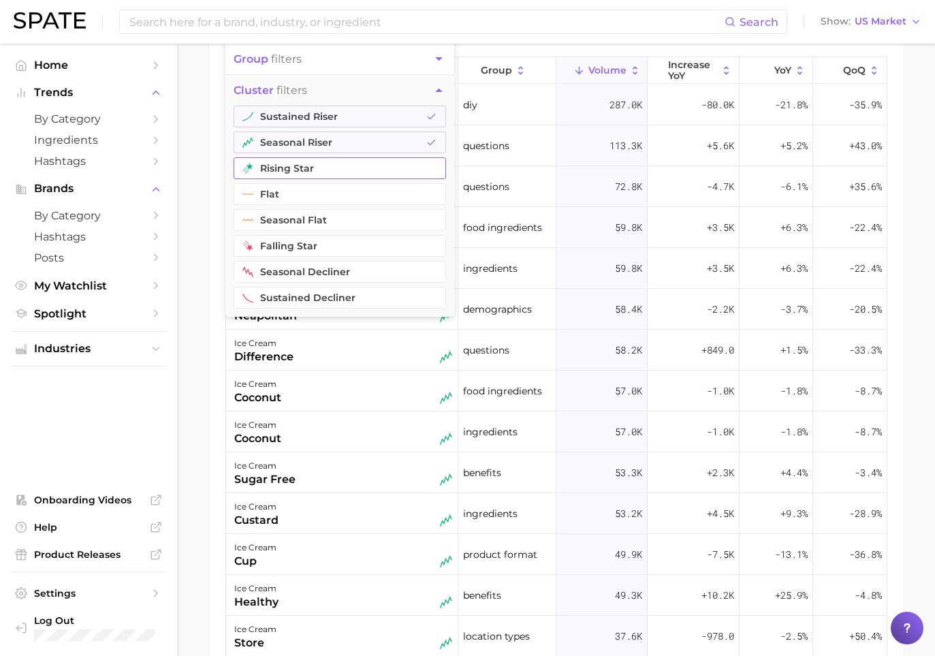
click at [270, 163] on button "rising star" at bounding box center [340, 168] width 213 height 22
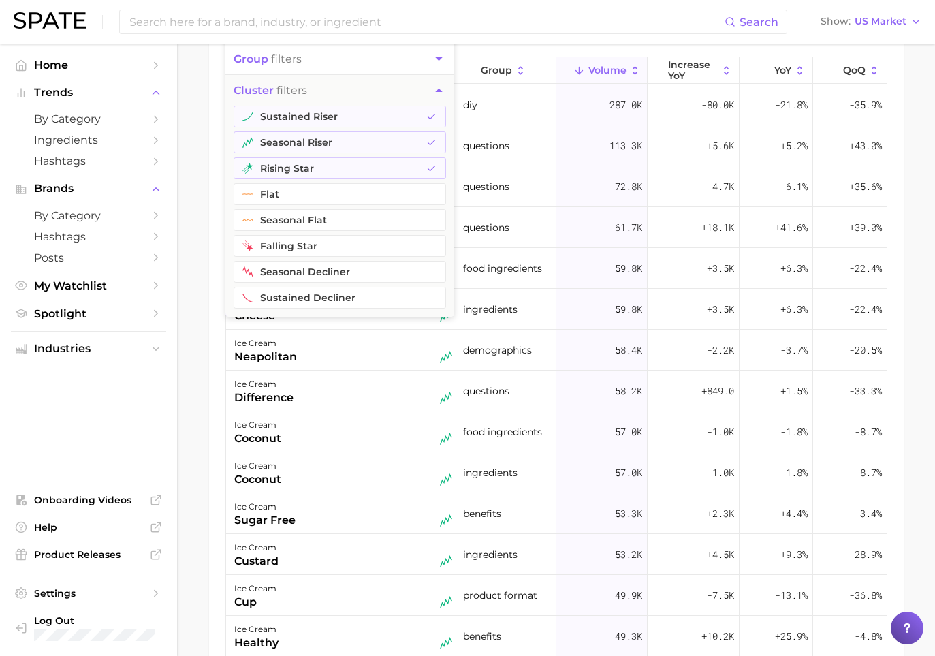
click at [203, 172] on main "1. frozen foods 2. ice creams & sorbets 3. ice creams 4. ice cream Overview Goo…" at bounding box center [556, 5] width 758 height 1583
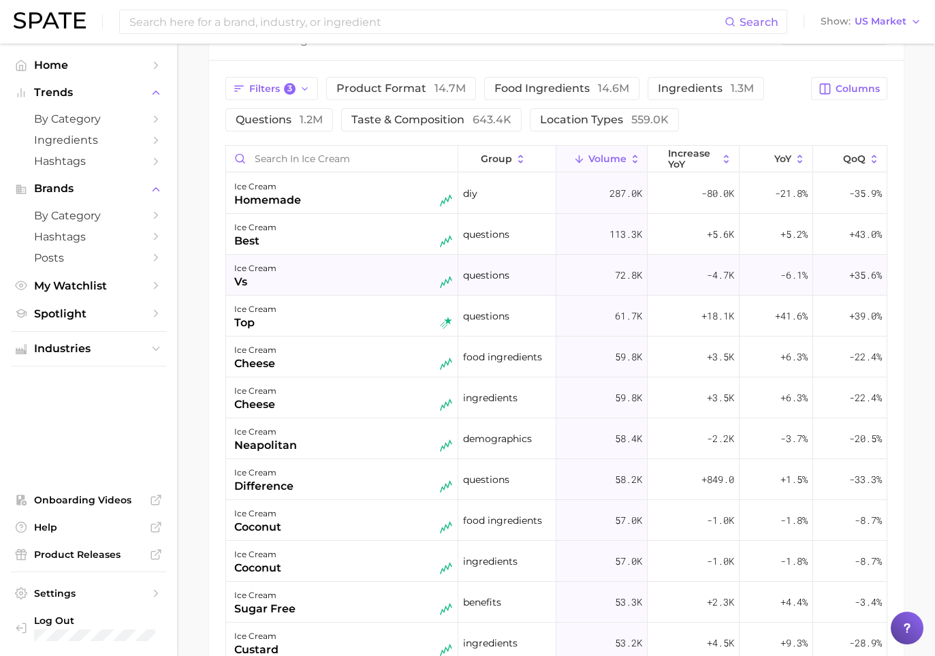
scroll to position [704, 0]
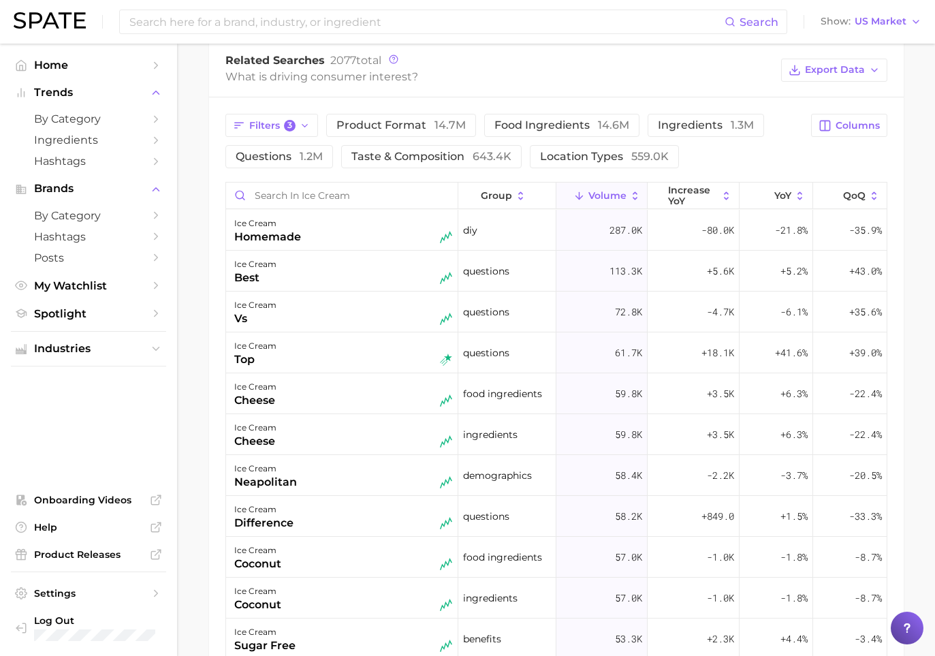
click at [744, 147] on div "Filters 3 product format 14.7m food ingredients 14.6m ingredients 1.3m question…" at bounding box center [514, 141] width 578 height 54
